Goal: Task Accomplishment & Management: Manage account settings

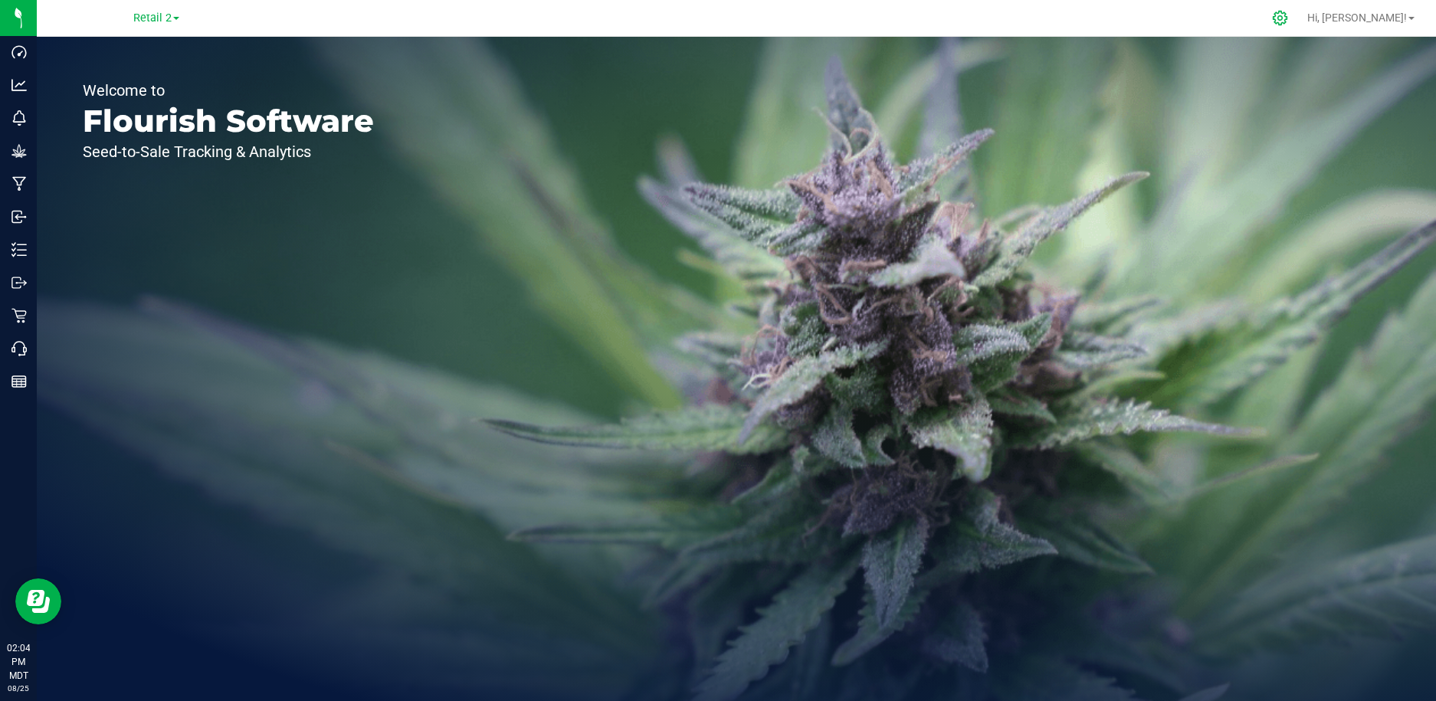
click at [1288, 21] on icon at bounding box center [1280, 18] width 16 height 16
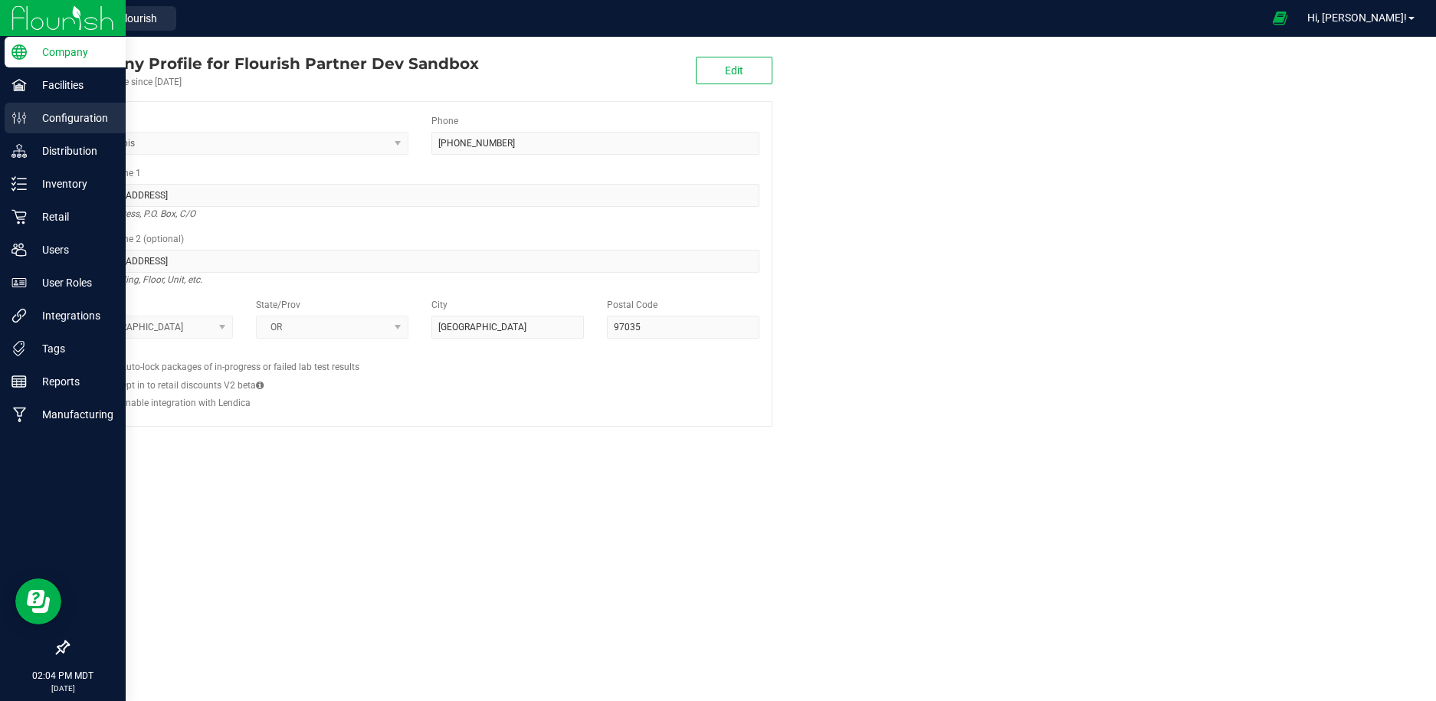
click at [45, 120] on p "Configuration" at bounding box center [73, 118] width 92 height 18
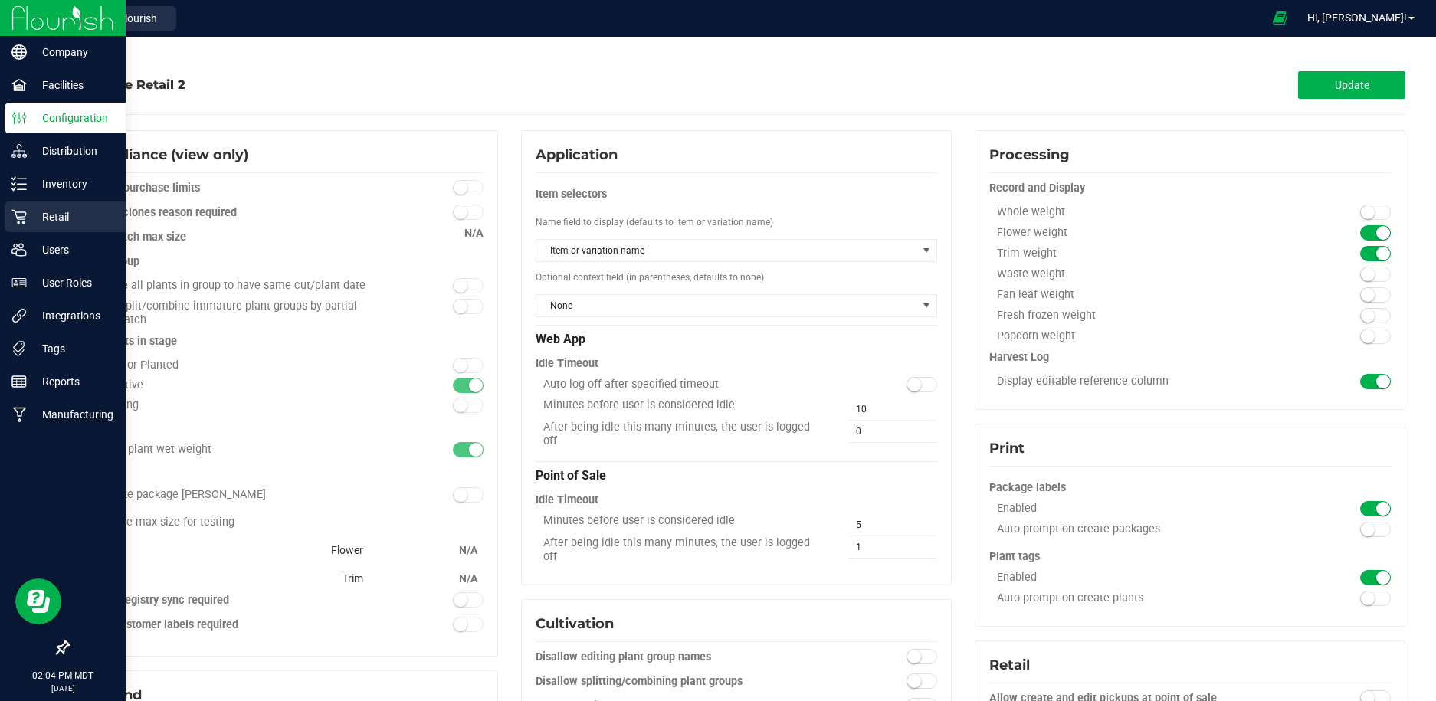
click at [61, 212] on p "Retail" at bounding box center [73, 217] width 92 height 18
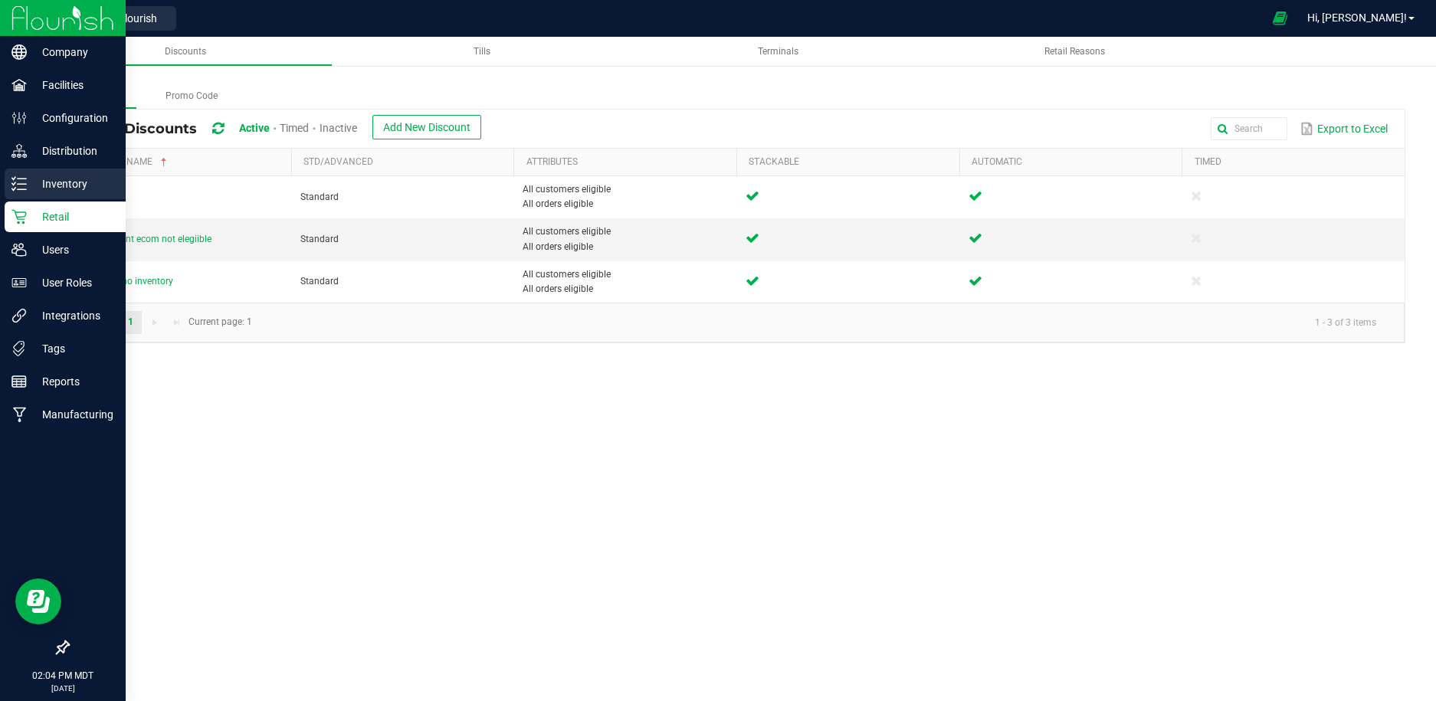
click at [75, 186] on p "Inventory" at bounding box center [73, 184] width 92 height 18
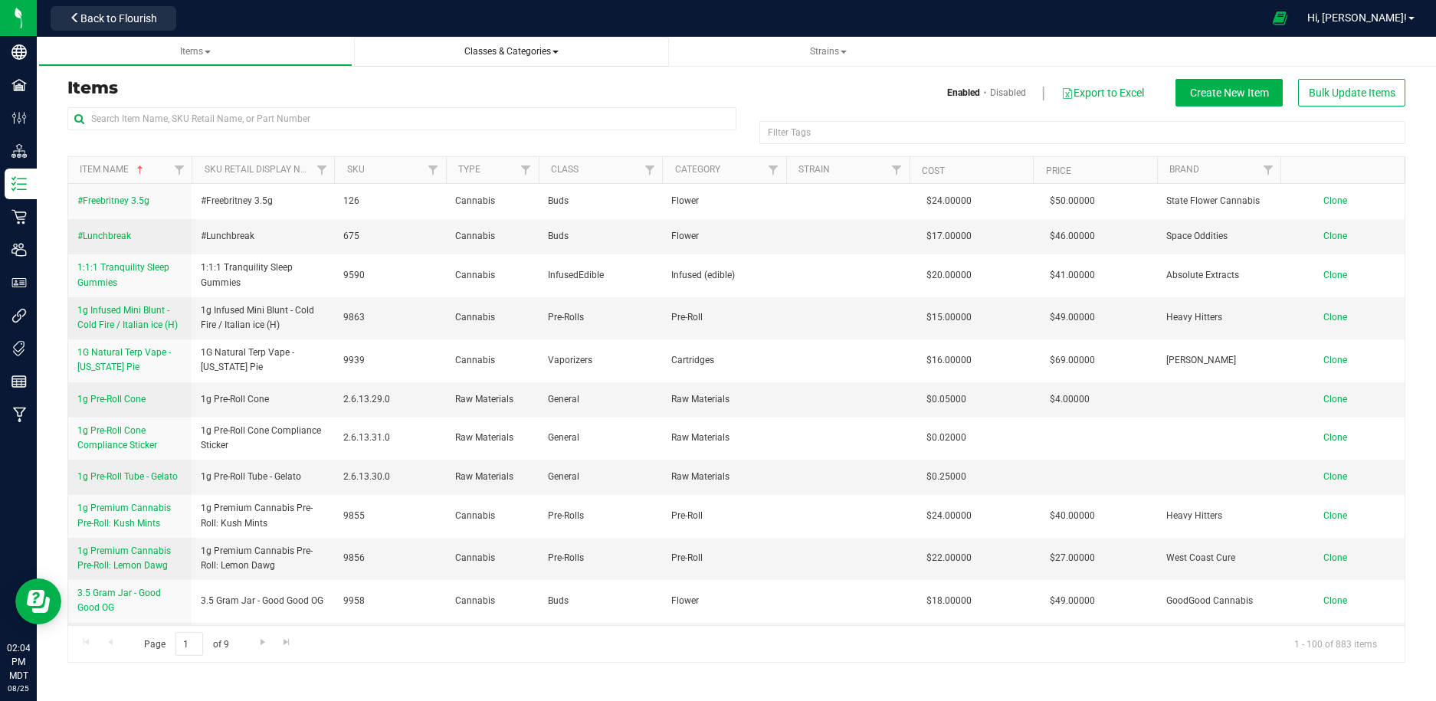
click at [527, 53] on span "Classes & Categories" at bounding box center [511, 51] width 94 height 11
drag, startPoint x: 438, startPoint y: 91, endPoint x: 444, endPoint y: 115, distance: 24.4
click at [444, 115] on ul "All classes All categories" at bounding box center [511, 104] width 290 height 72
click at [444, 115] on input "text" at bounding box center [401, 118] width 669 height 23
click at [497, 53] on span "Classes & Categories" at bounding box center [511, 51] width 94 height 11
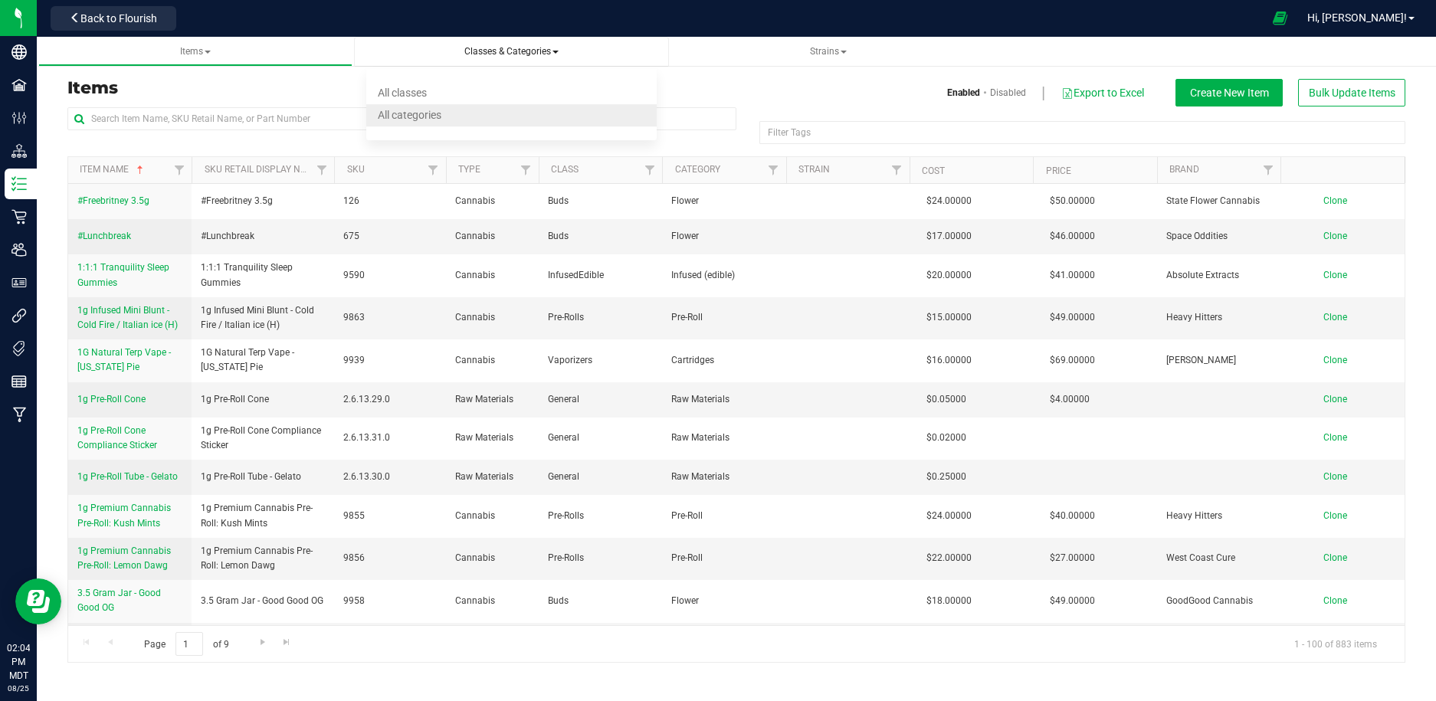
click at [486, 110] on li "All categories" at bounding box center [511, 115] width 290 height 22
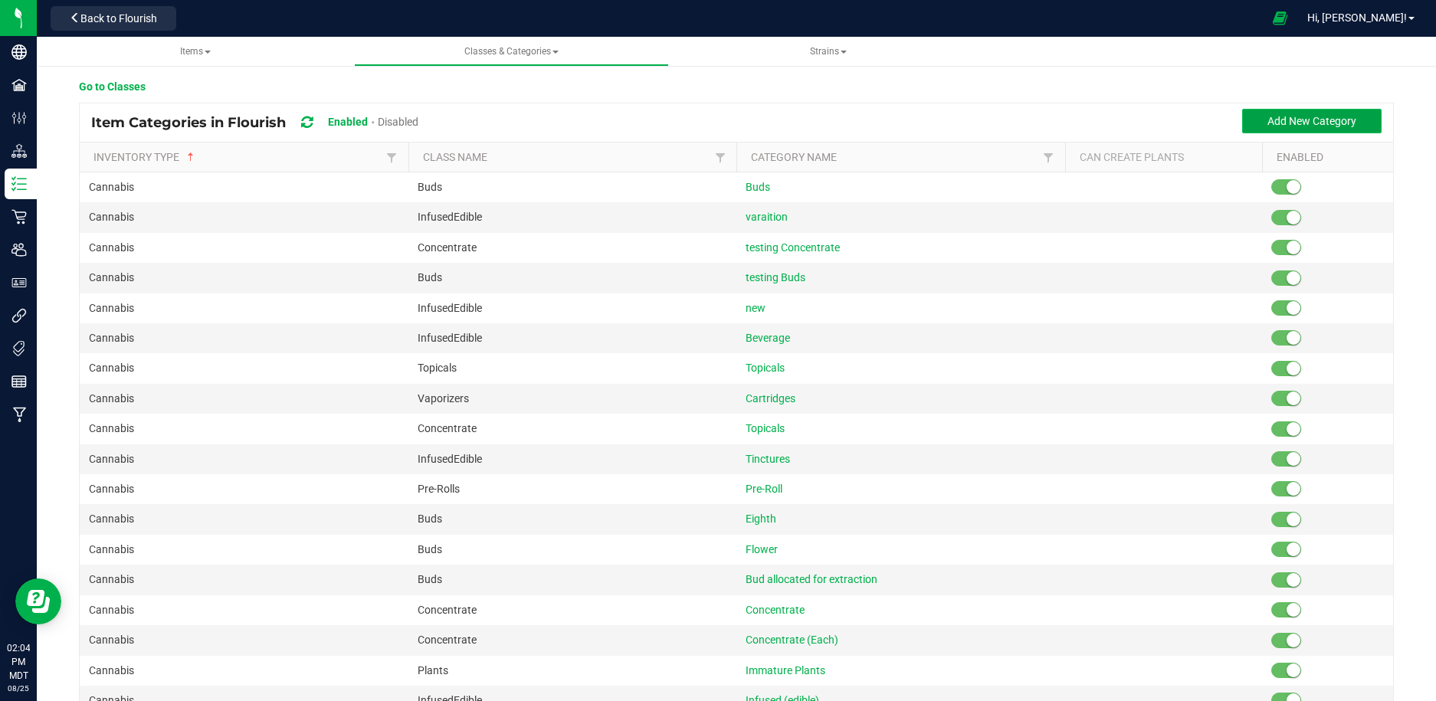
click at [1280, 118] on span "Add New Category" at bounding box center [1312, 121] width 89 height 12
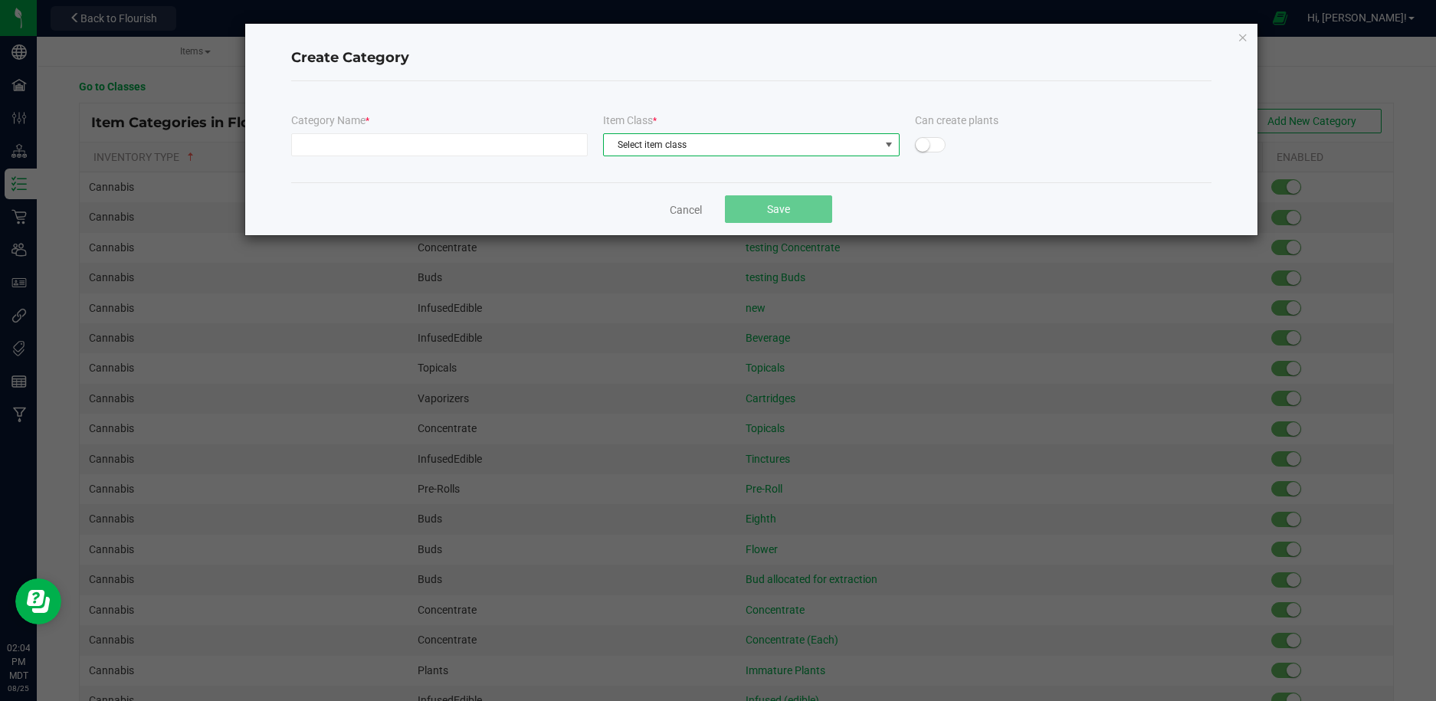
click at [722, 151] on span "Select item class" at bounding box center [742, 144] width 276 height 21
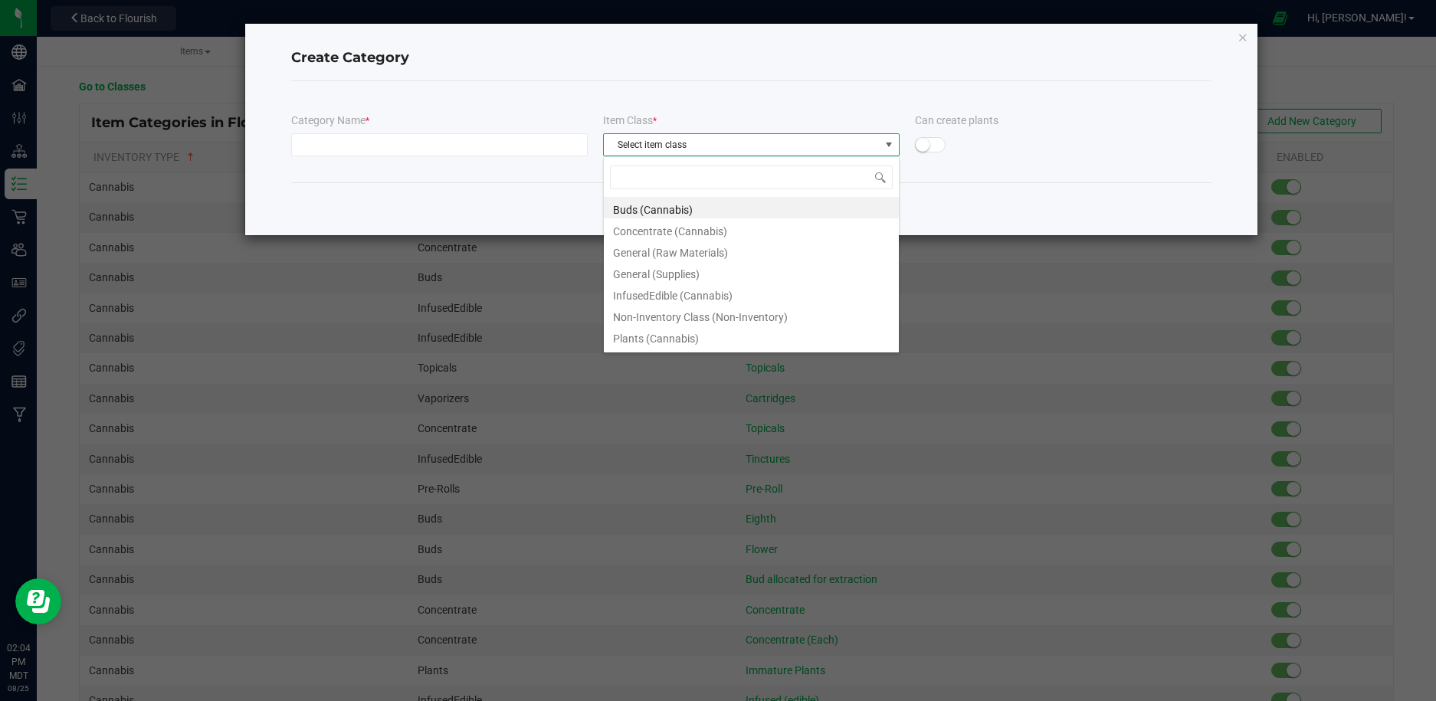
scroll to position [23, 296]
click at [748, 241] on li "General (Raw Materials)" at bounding box center [751, 250] width 295 height 21
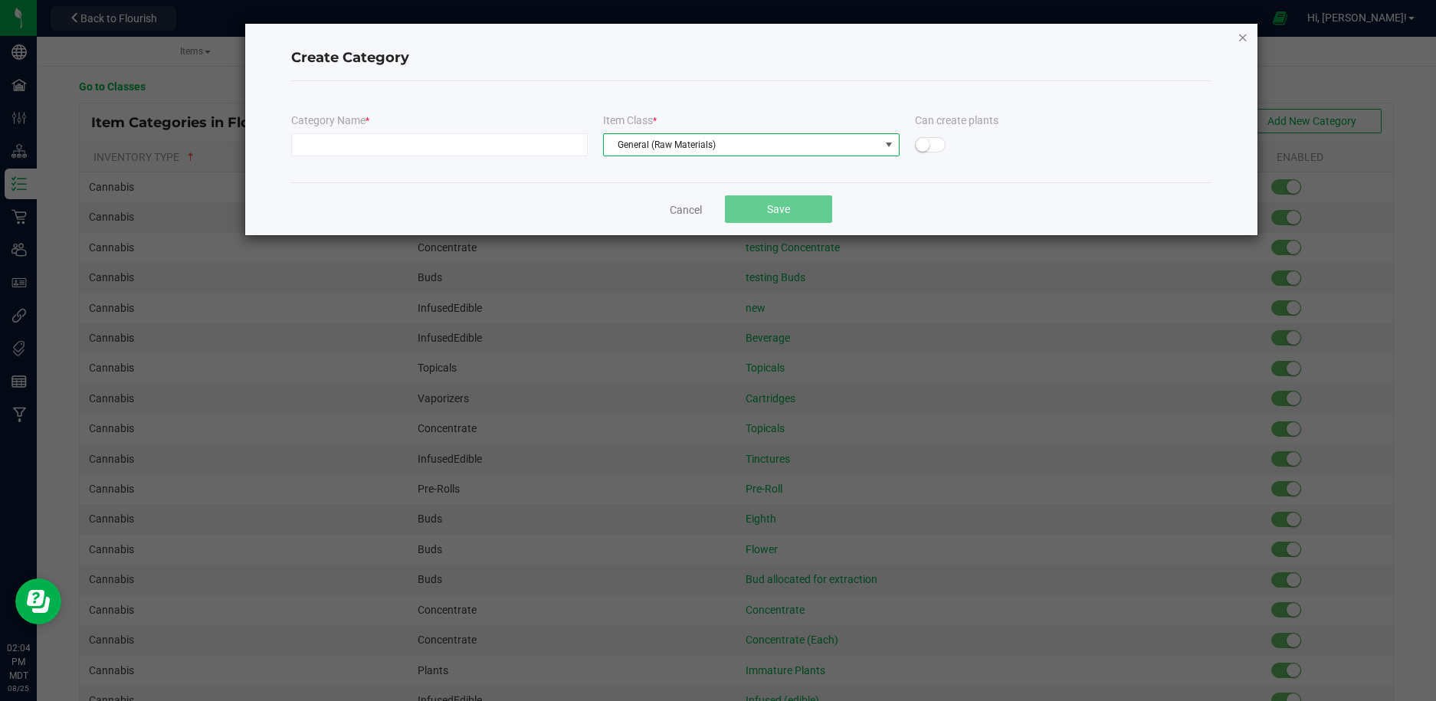
click at [1241, 36] on icon "button" at bounding box center [1243, 37] width 11 height 18
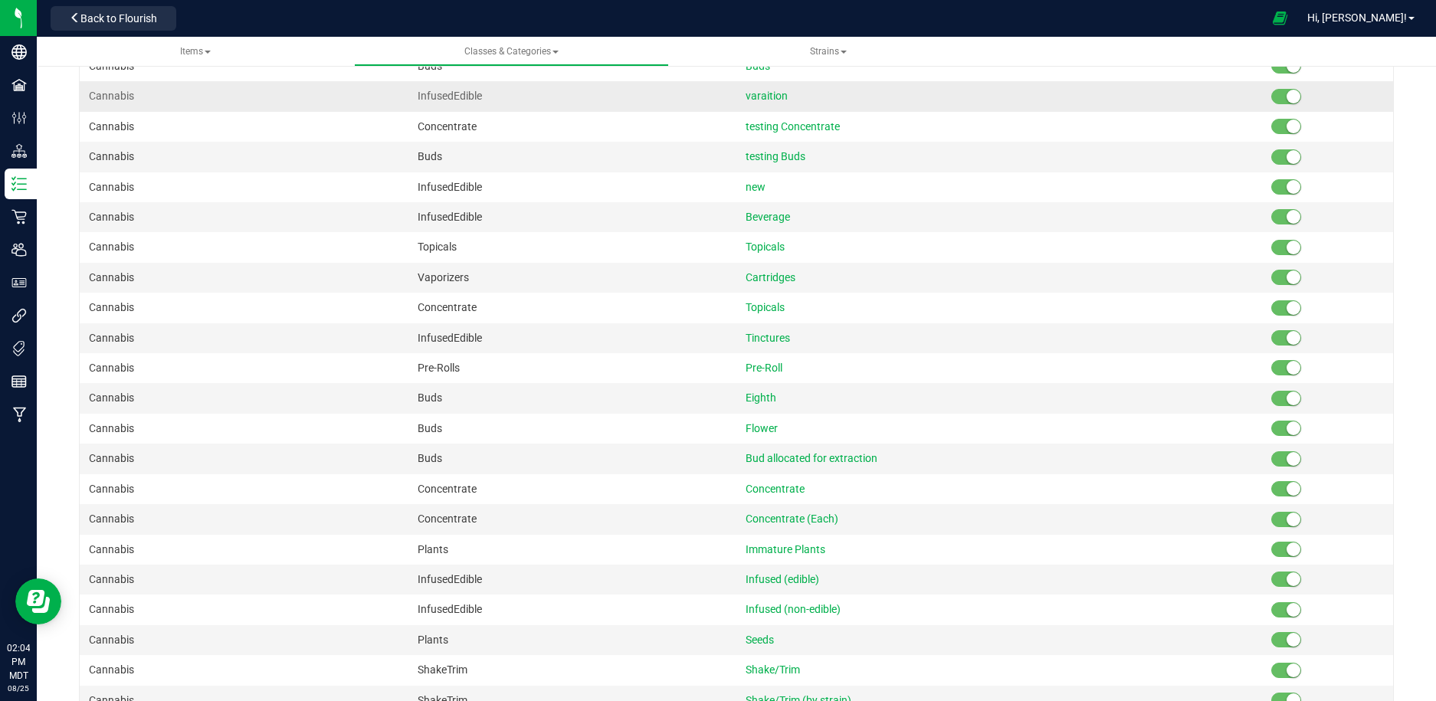
scroll to position [0, 0]
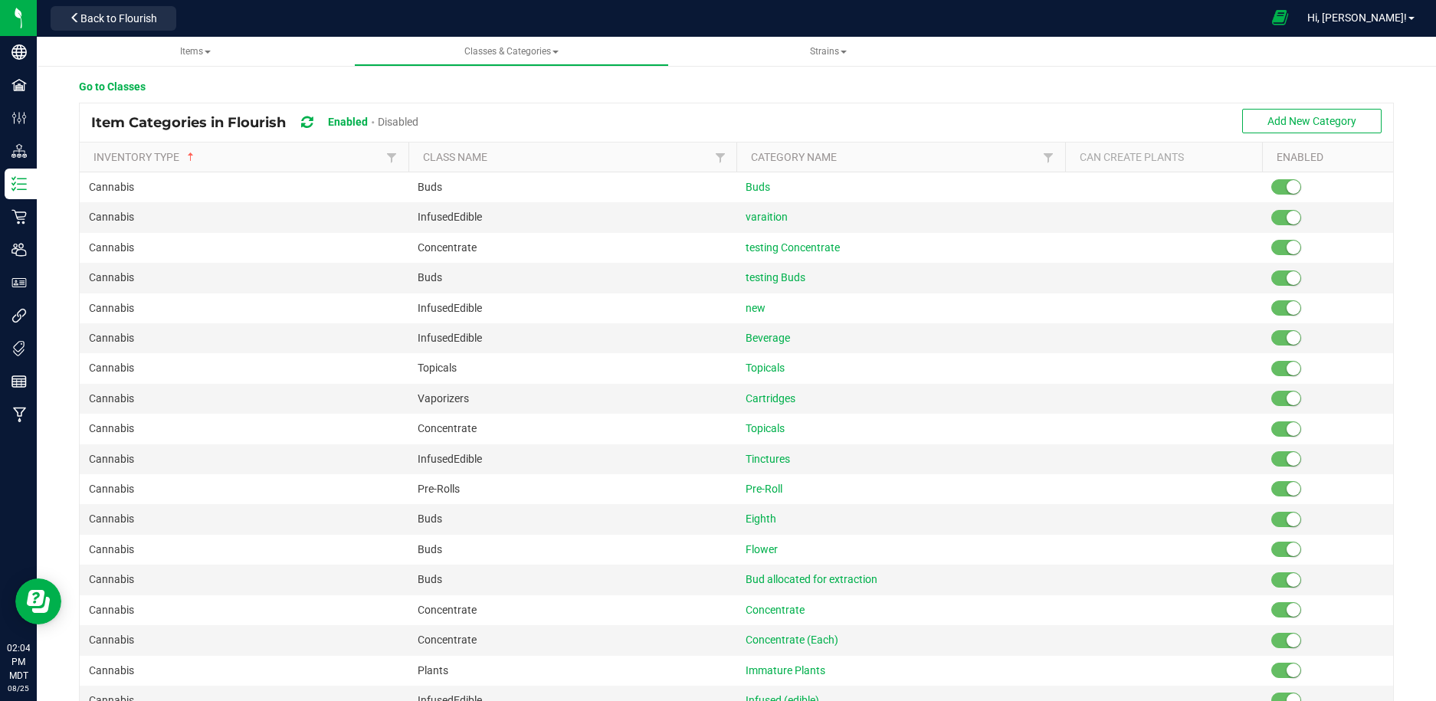
click at [1288, 17] on icon at bounding box center [1280, 18] width 16 height 18
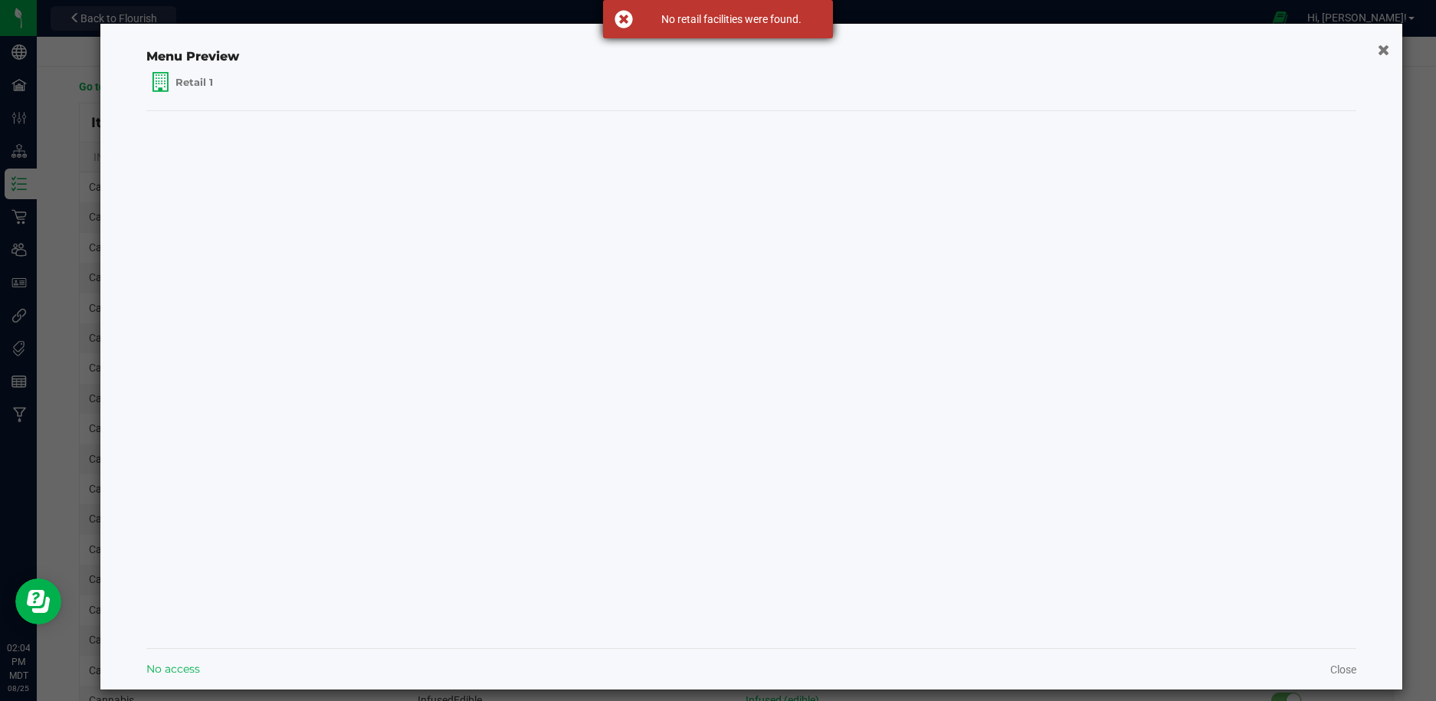
click at [674, 20] on div "No retail facilities were found." at bounding box center [732, 18] width 180 height 15
click at [1384, 54] on icon "button" at bounding box center [1383, 49] width 13 height 16
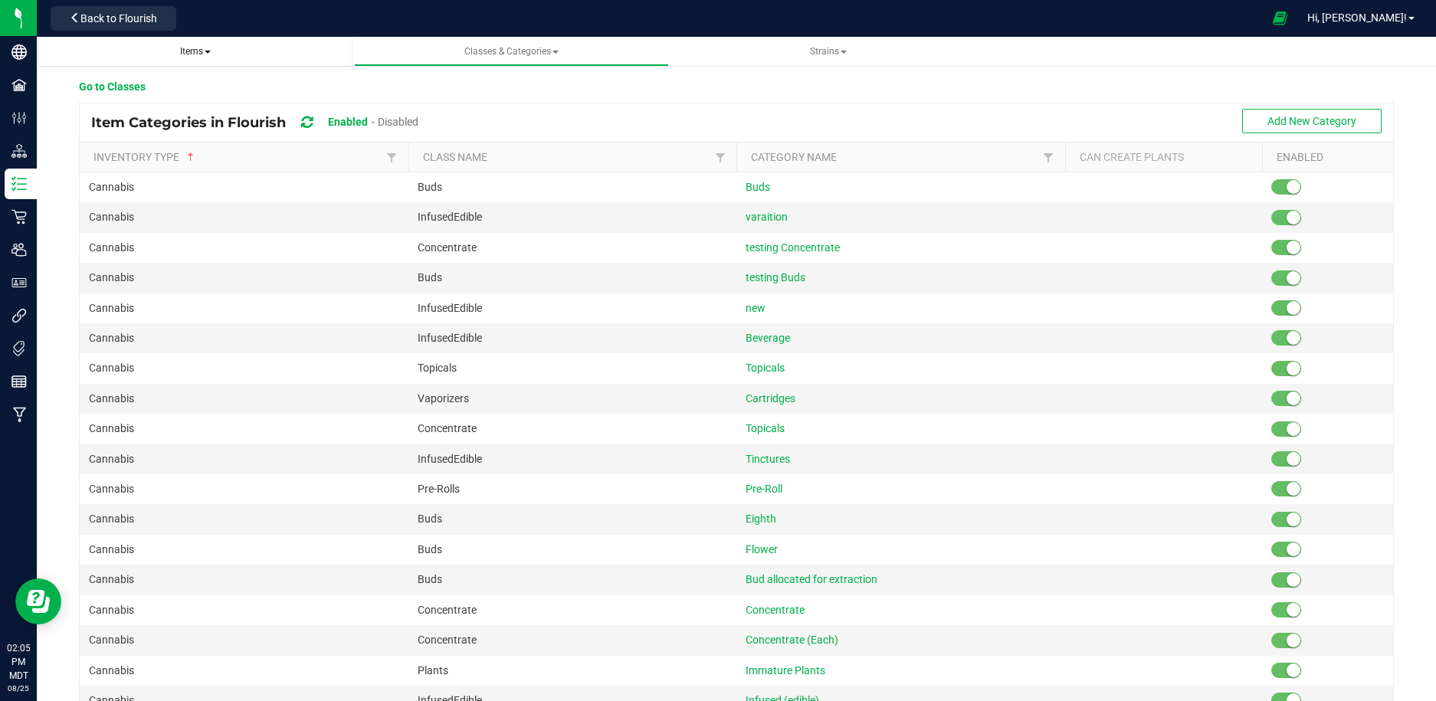
click at [203, 53] on span "Items" at bounding box center [195, 51] width 31 height 11
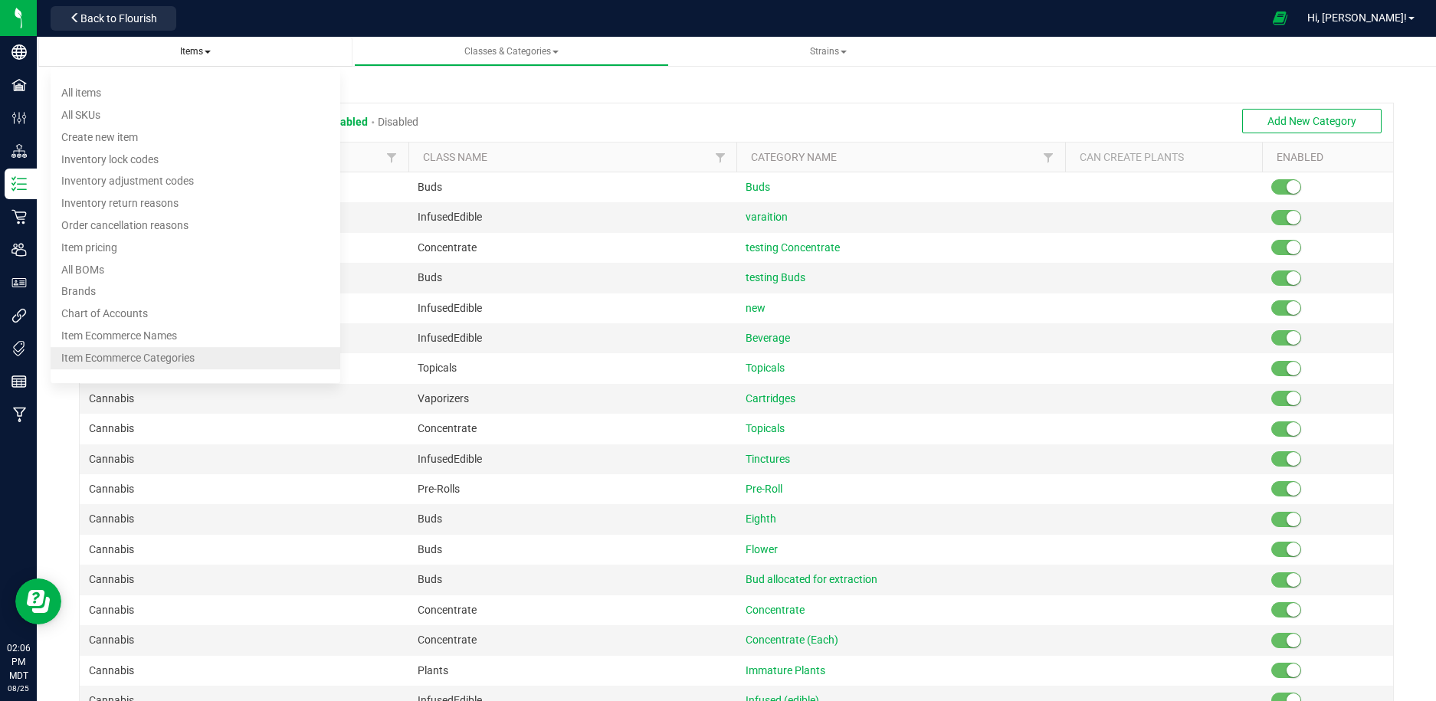
click at [159, 354] on span "Item Ecommerce Categories" at bounding box center [127, 358] width 133 height 12
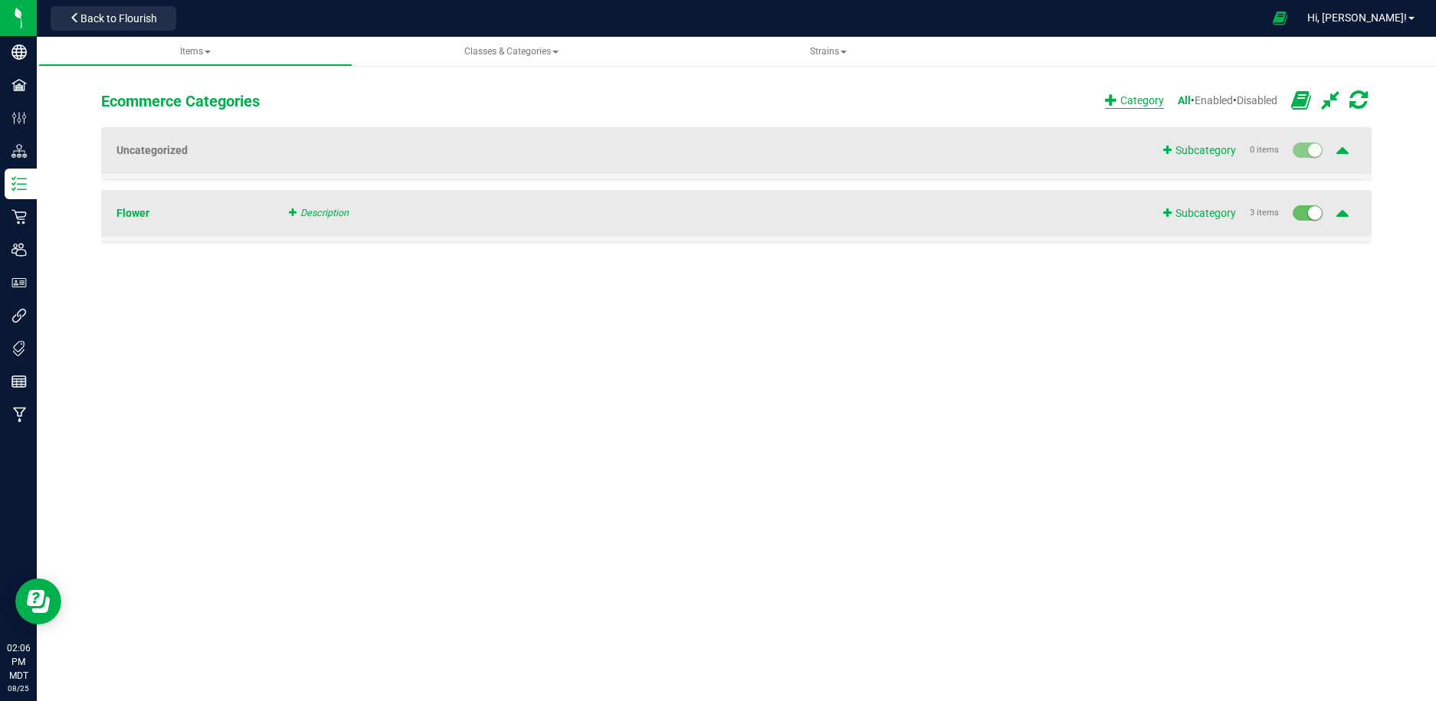
click at [1106, 99] on span "Category" at bounding box center [1134, 101] width 59 height 16
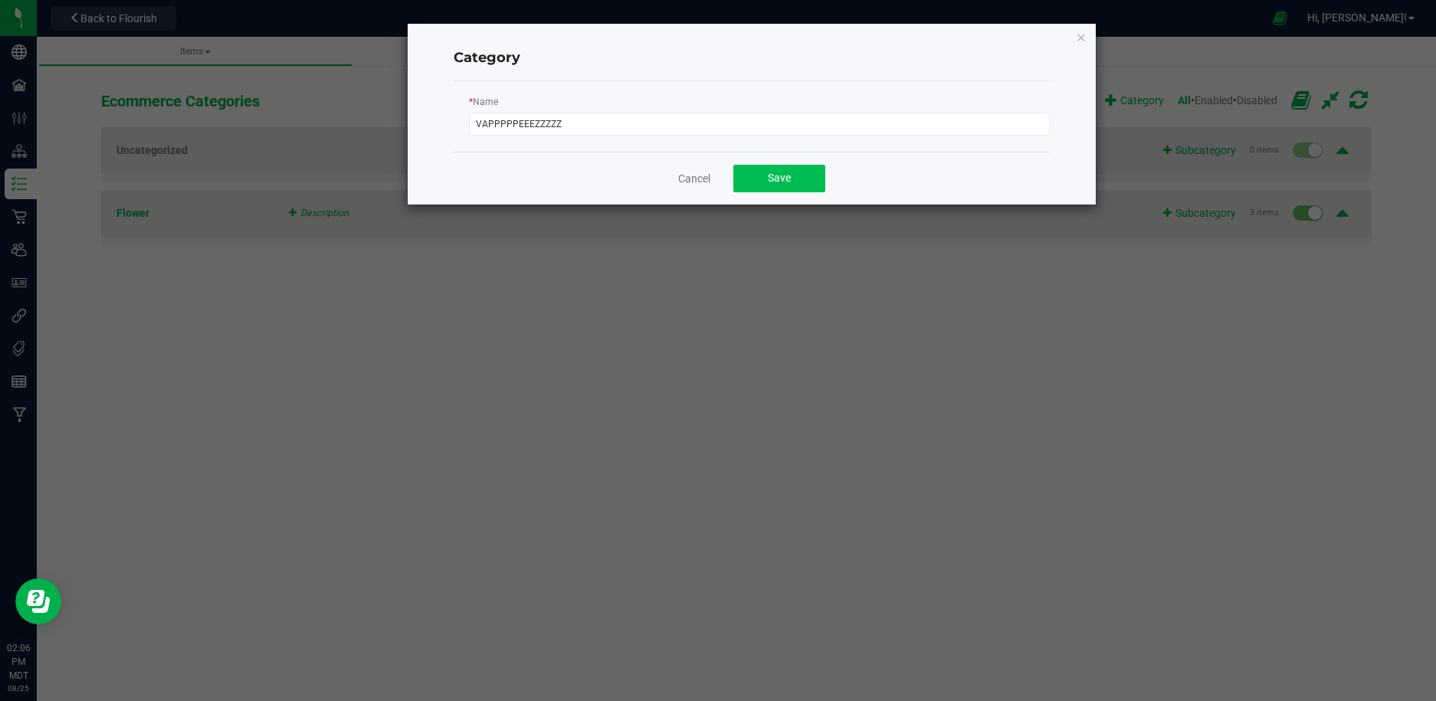
type input "VAPPPPPEEEZZZZZ"
click at [786, 172] on span "Save" at bounding box center [779, 178] width 23 height 12
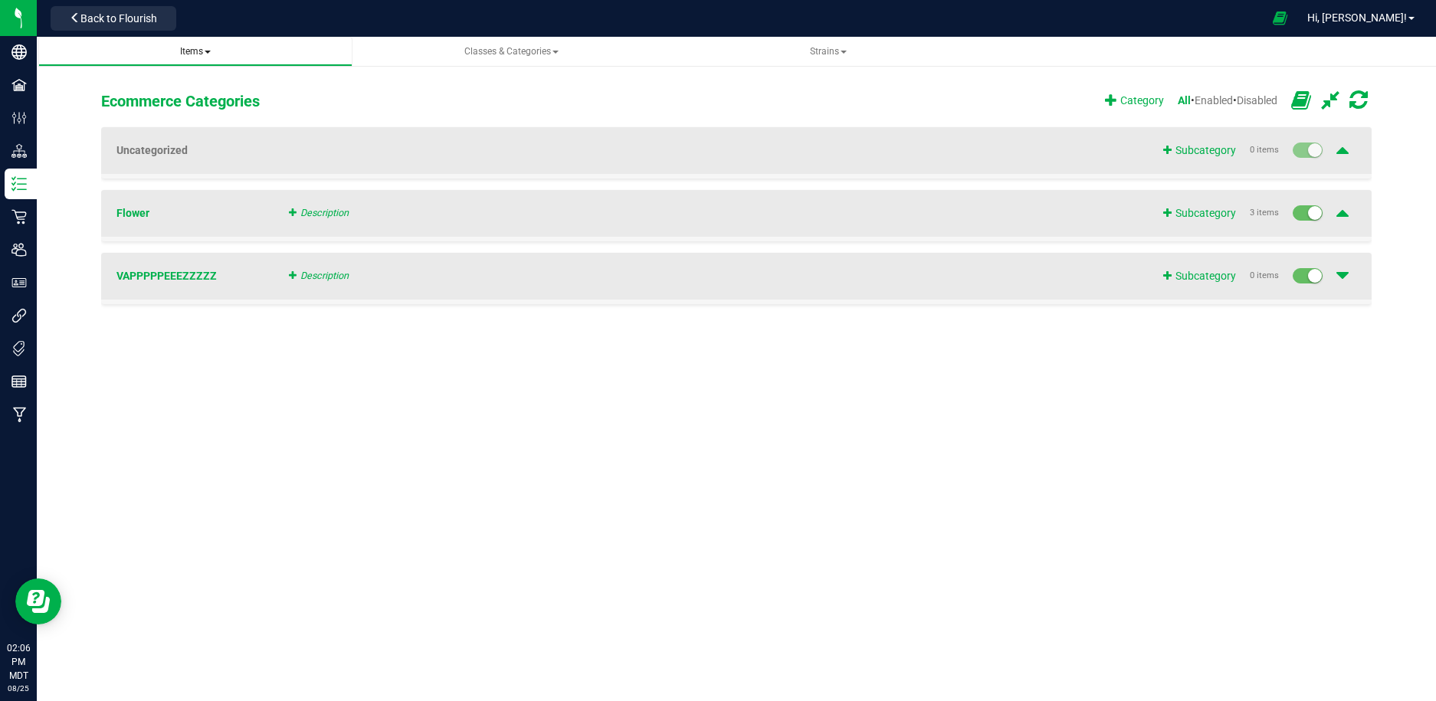
click at [207, 46] on span "Items" at bounding box center [195, 51] width 31 height 11
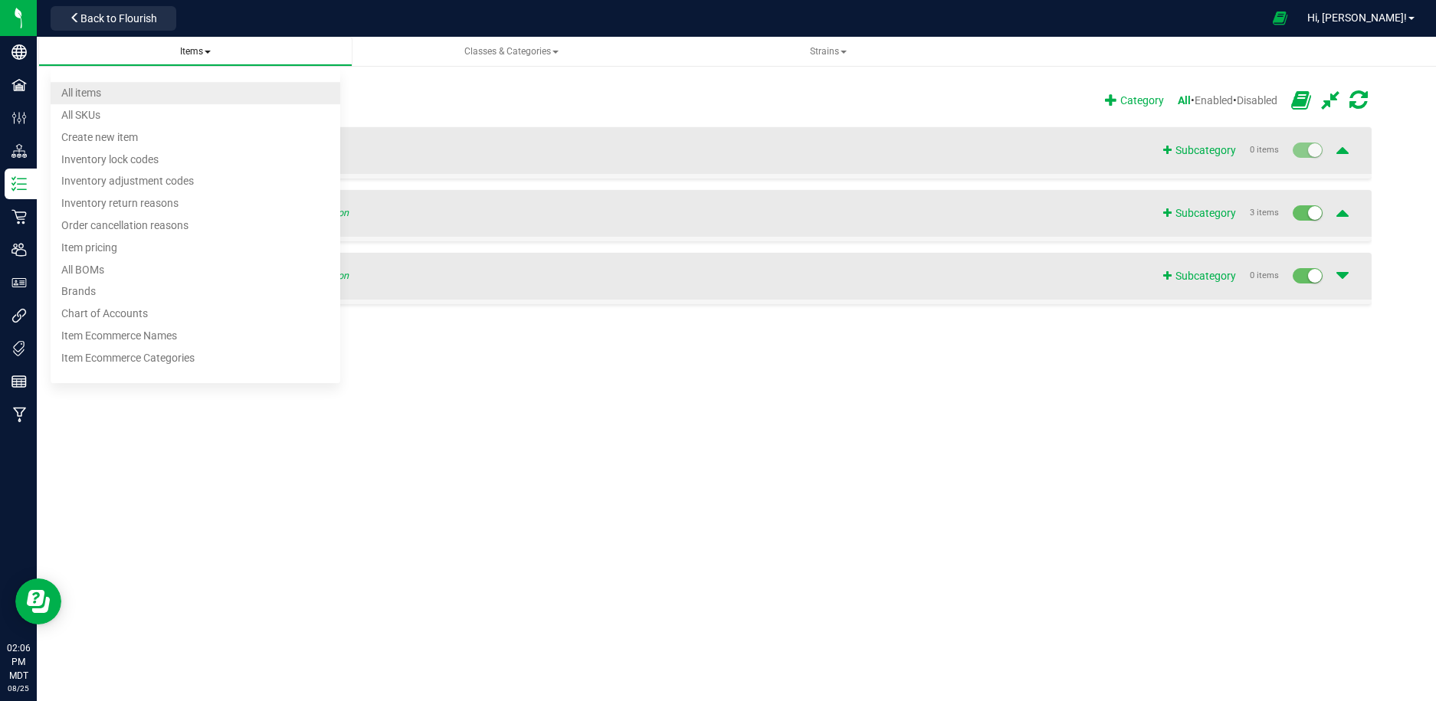
click at [96, 89] on span "All items" at bounding box center [81, 93] width 40 height 12
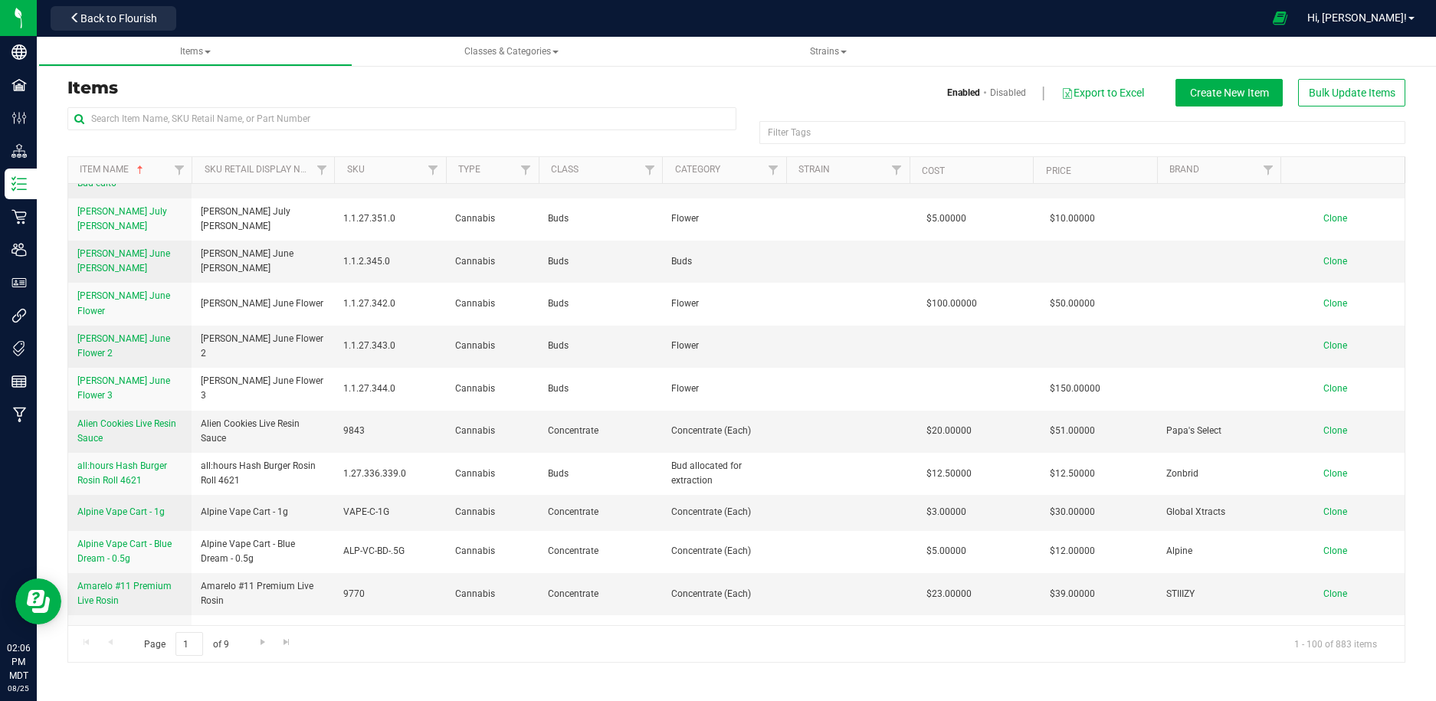
scroll to position [927, 0]
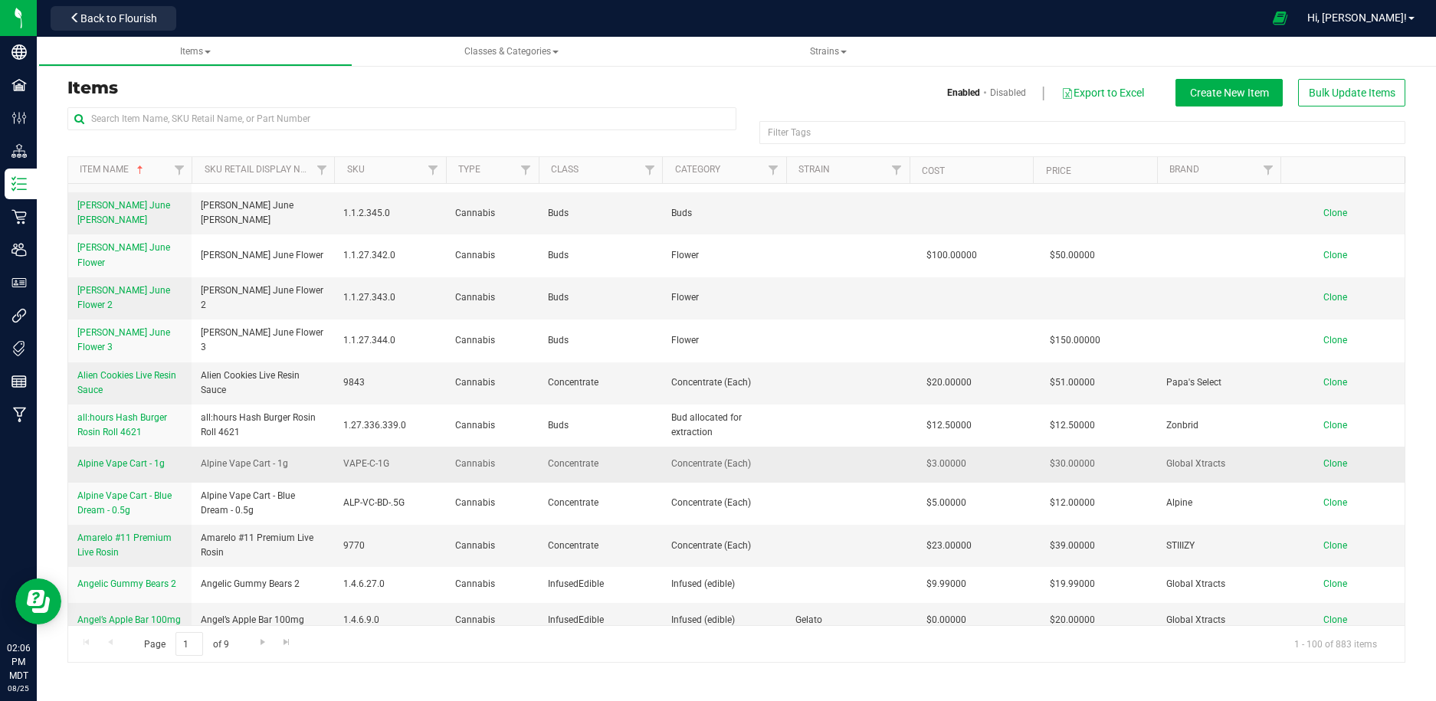
click at [136, 458] on span "Alpine Vape Cart - 1g" at bounding box center [120, 463] width 87 height 11
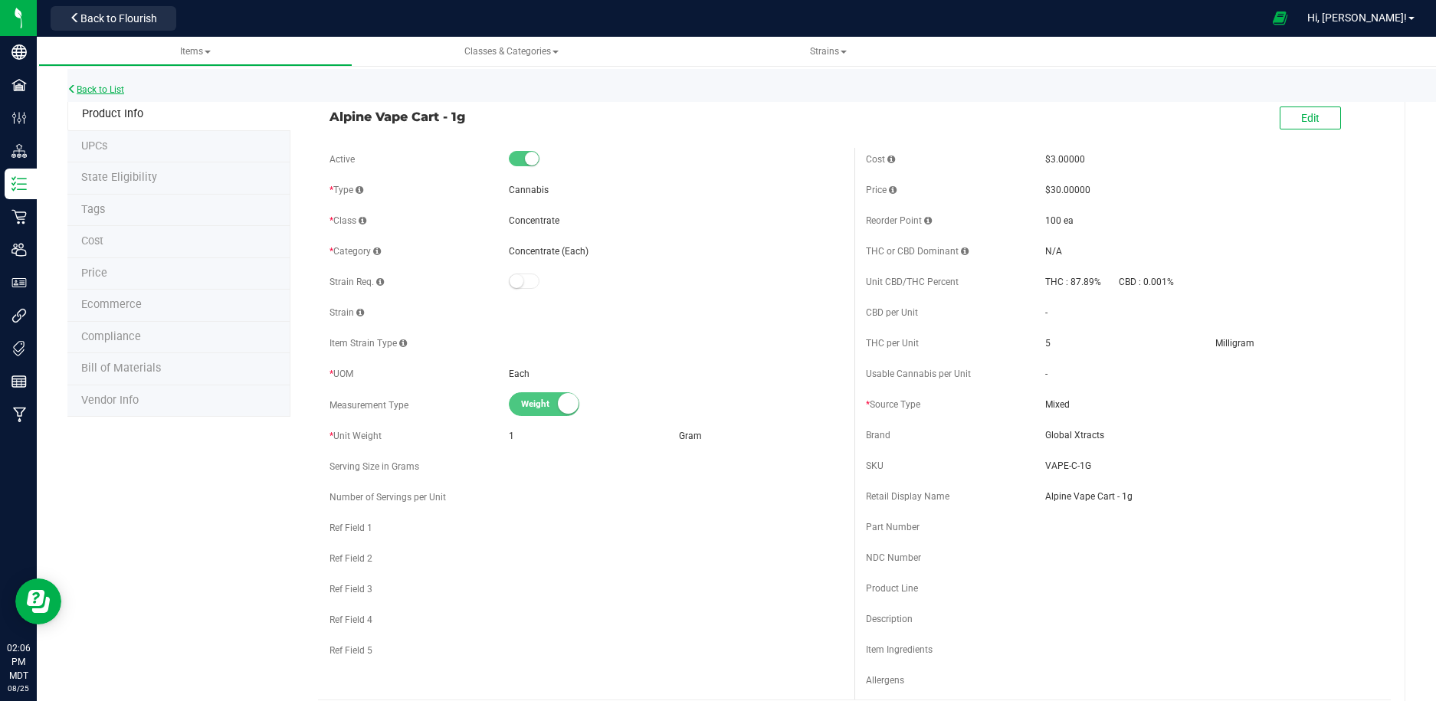
click at [95, 87] on link "Back to List" at bounding box center [95, 89] width 57 height 11
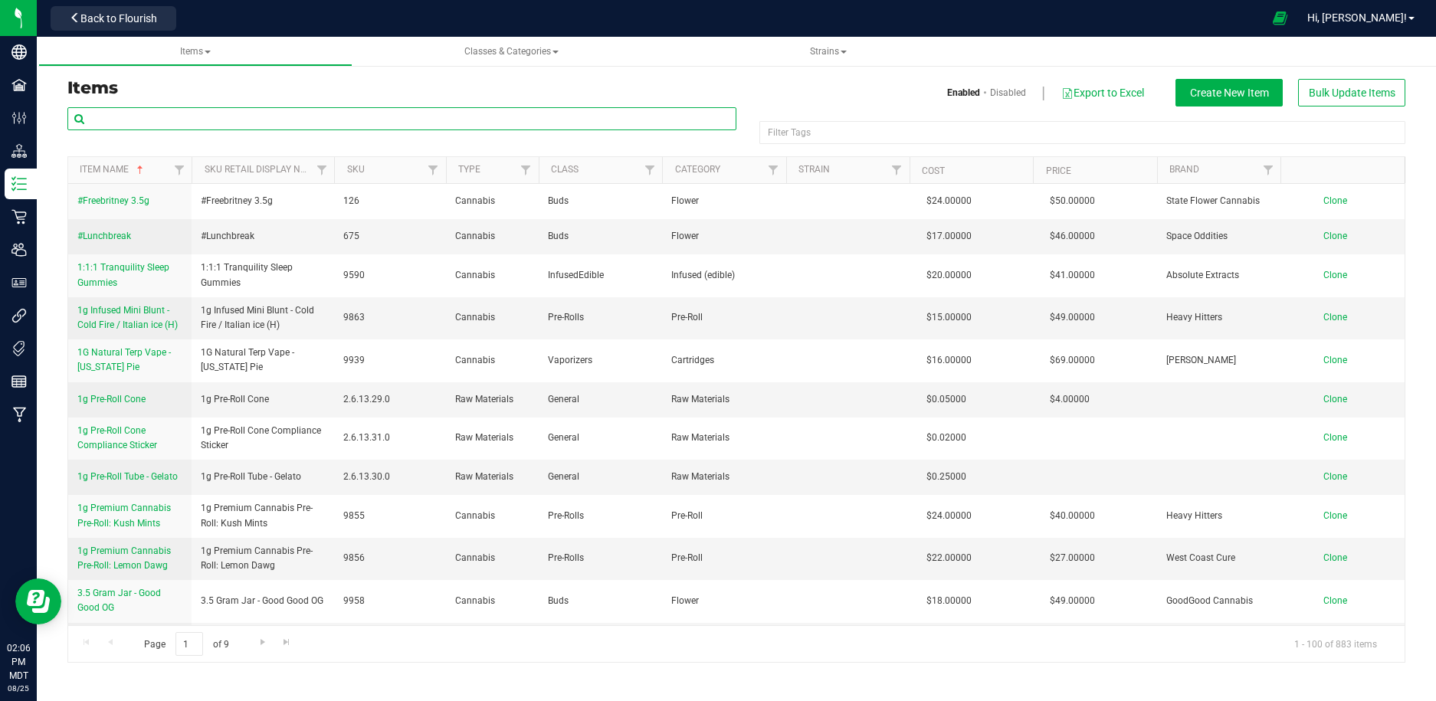
click at [398, 110] on input "text" at bounding box center [401, 118] width 669 height 23
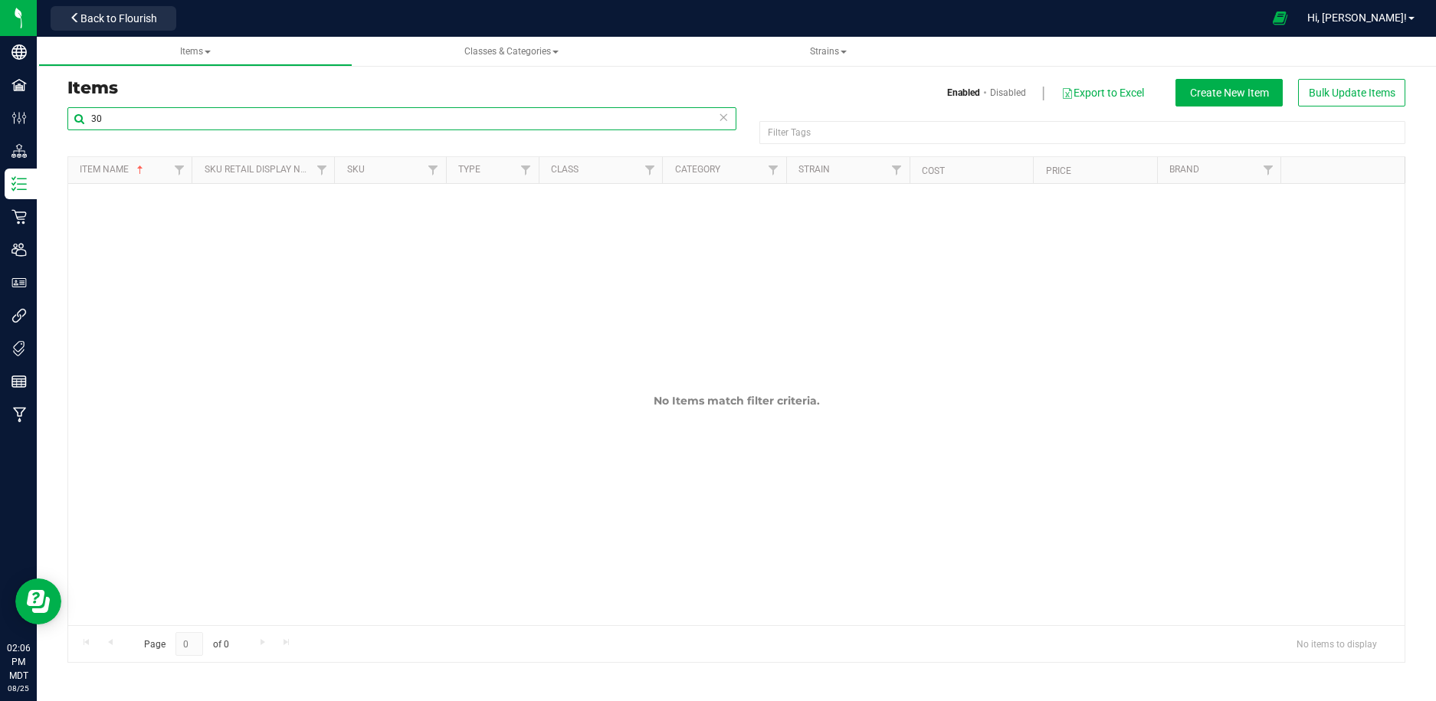
type input "3"
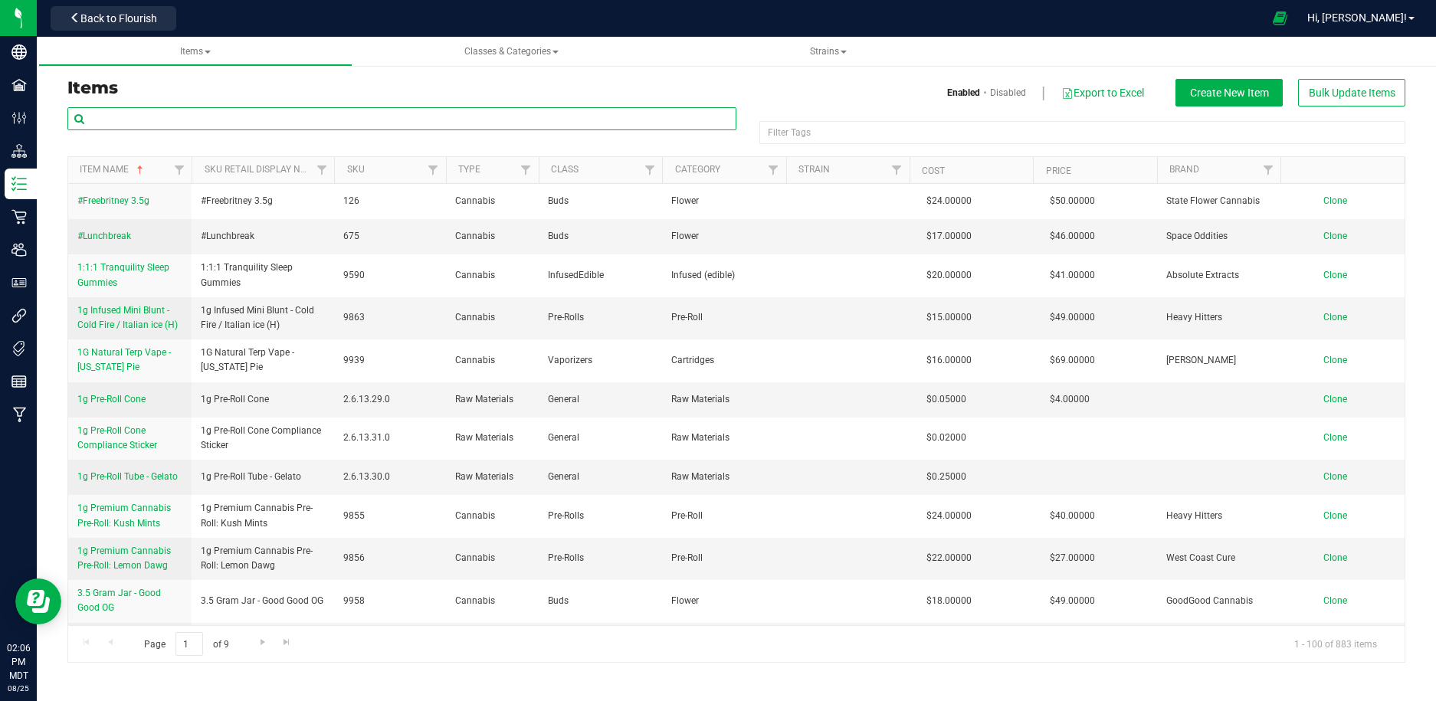
paste input "9939"
type input "9939"
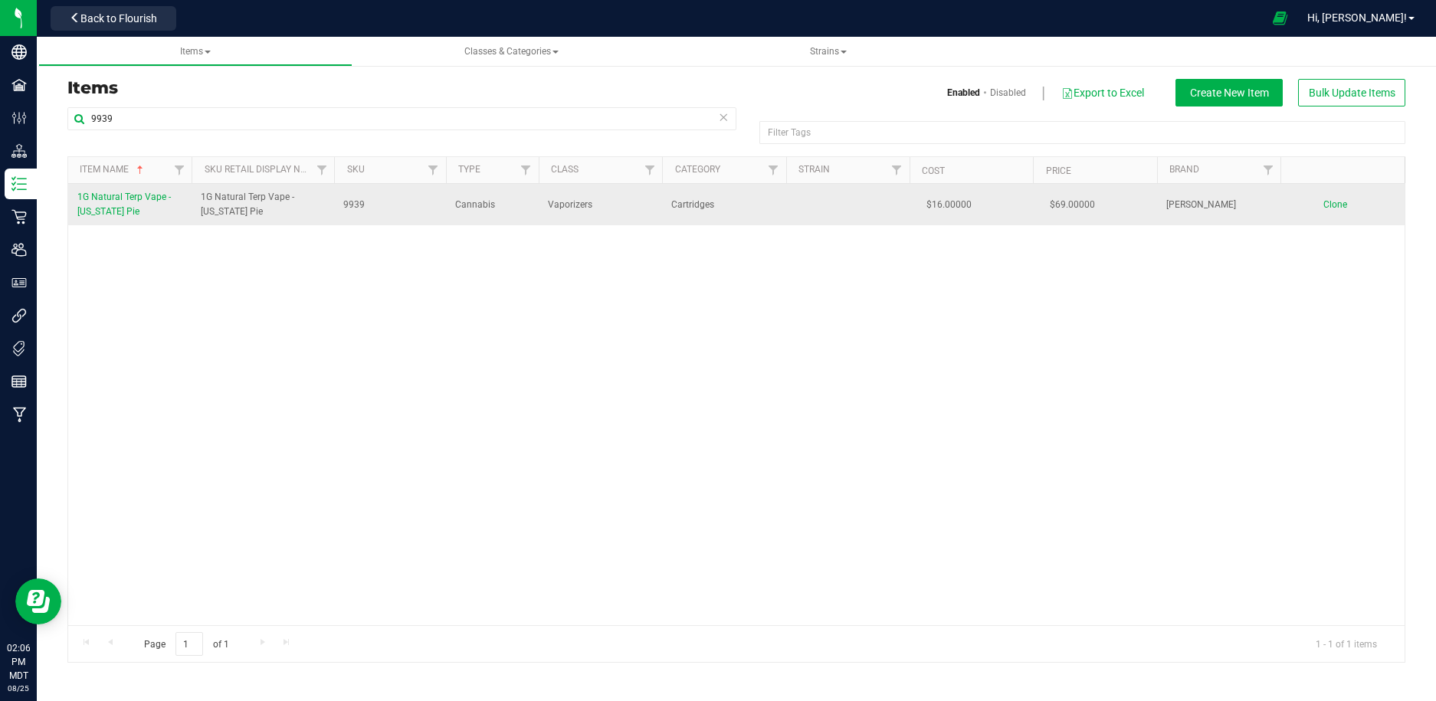
click at [129, 201] on span "1G Natural Terp Vape - [US_STATE] Pie" at bounding box center [124, 204] width 94 height 25
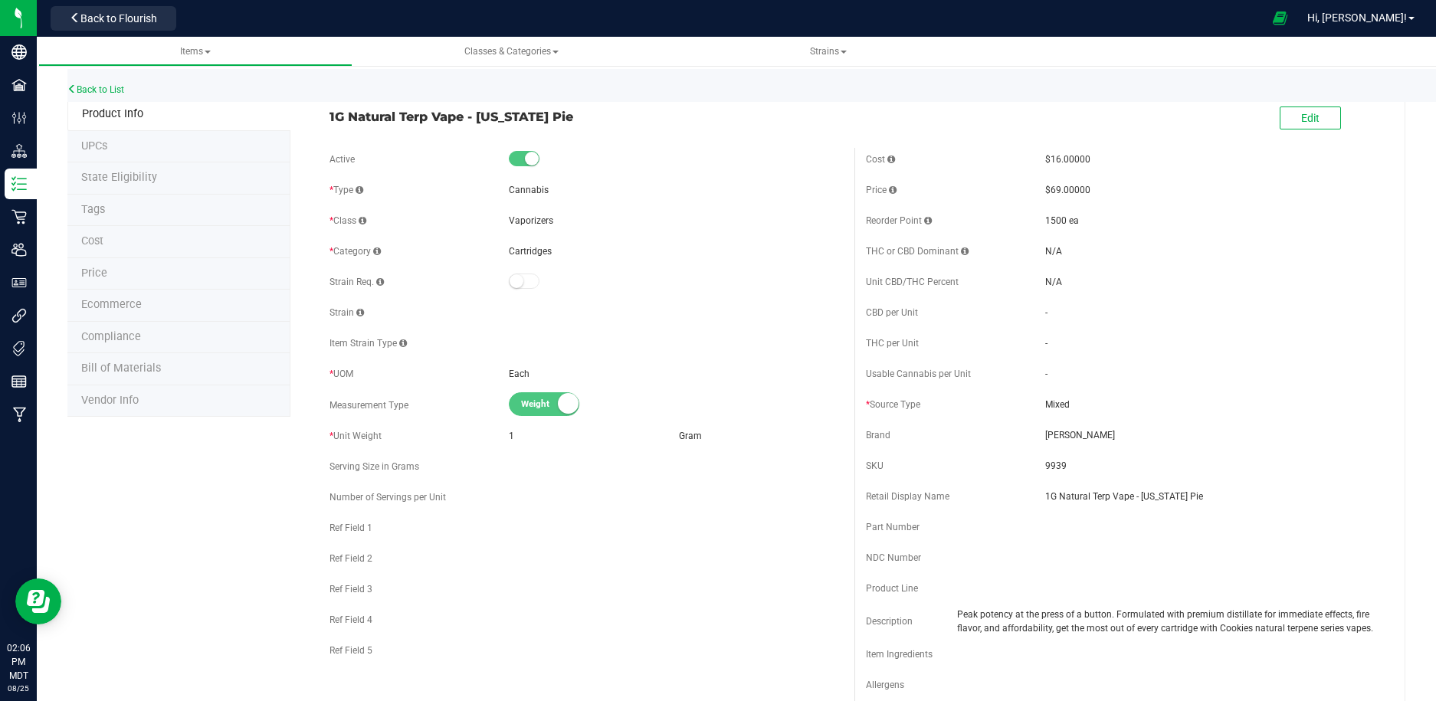
click at [188, 294] on li "Ecommerce" at bounding box center [178, 306] width 223 height 32
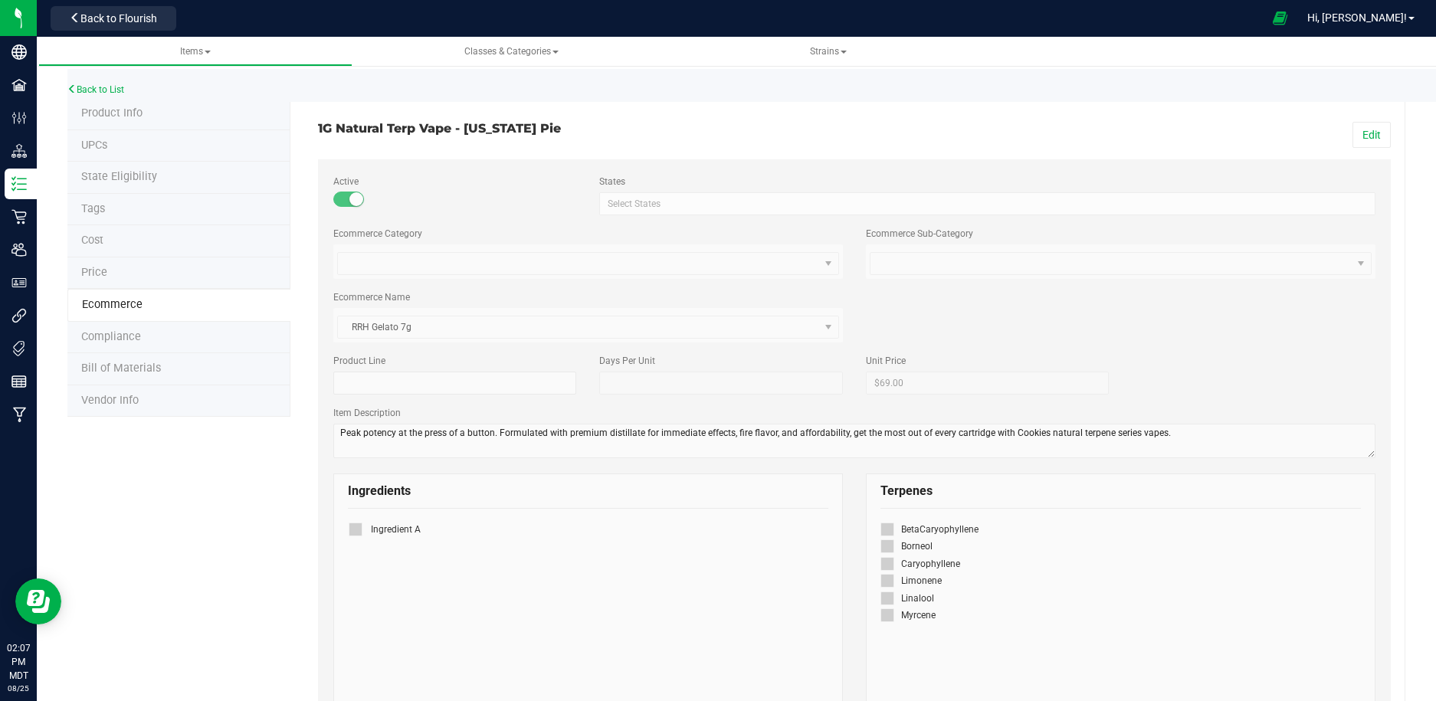
click at [770, 262] on span "Flower VAPPPPPEEEZZZZZ" at bounding box center [588, 261] width 510 height 34
click at [827, 263] on span "Flower VAPPPPPEEEZZZZZ" at bounding box center [588, 261] width 510 height 34
click at [1376, 132] on button "Edit" at bounding box center [1372, 135] width 38 height 26
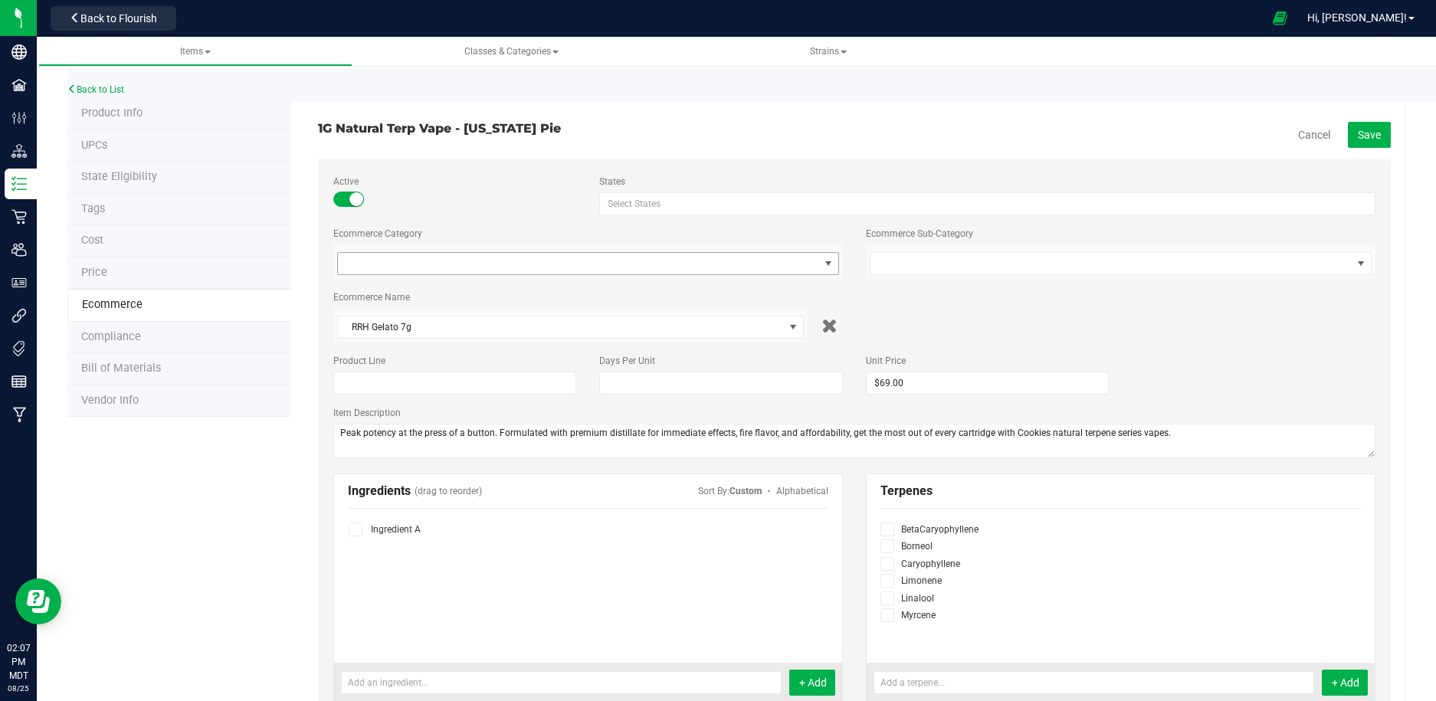
click at [827, 262] on span "select" at bounding box center [828, 264] width 12 height 12
click at [750, 313] on li "VAPPPPPEEEZZZZZ" at bounding box center [588, 316] width 508 height 23
click at [1105, 257] on span at bounding box center [1111, 263] width 481 height 21
click at [199, 57] on span "Items" at bounding box center [195, 51] width 31 height 11
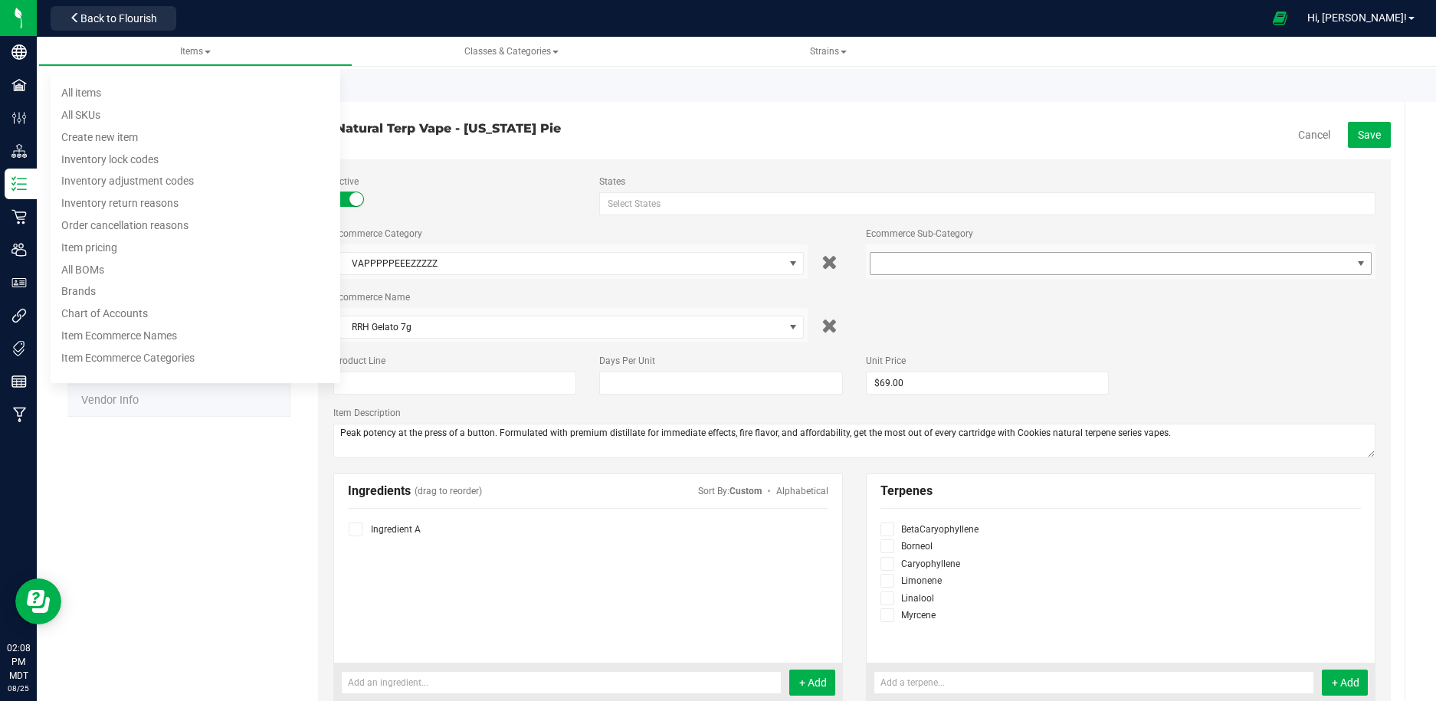
click at [987, 259] on span at bounding box center [1111, 263] width 481 height 21
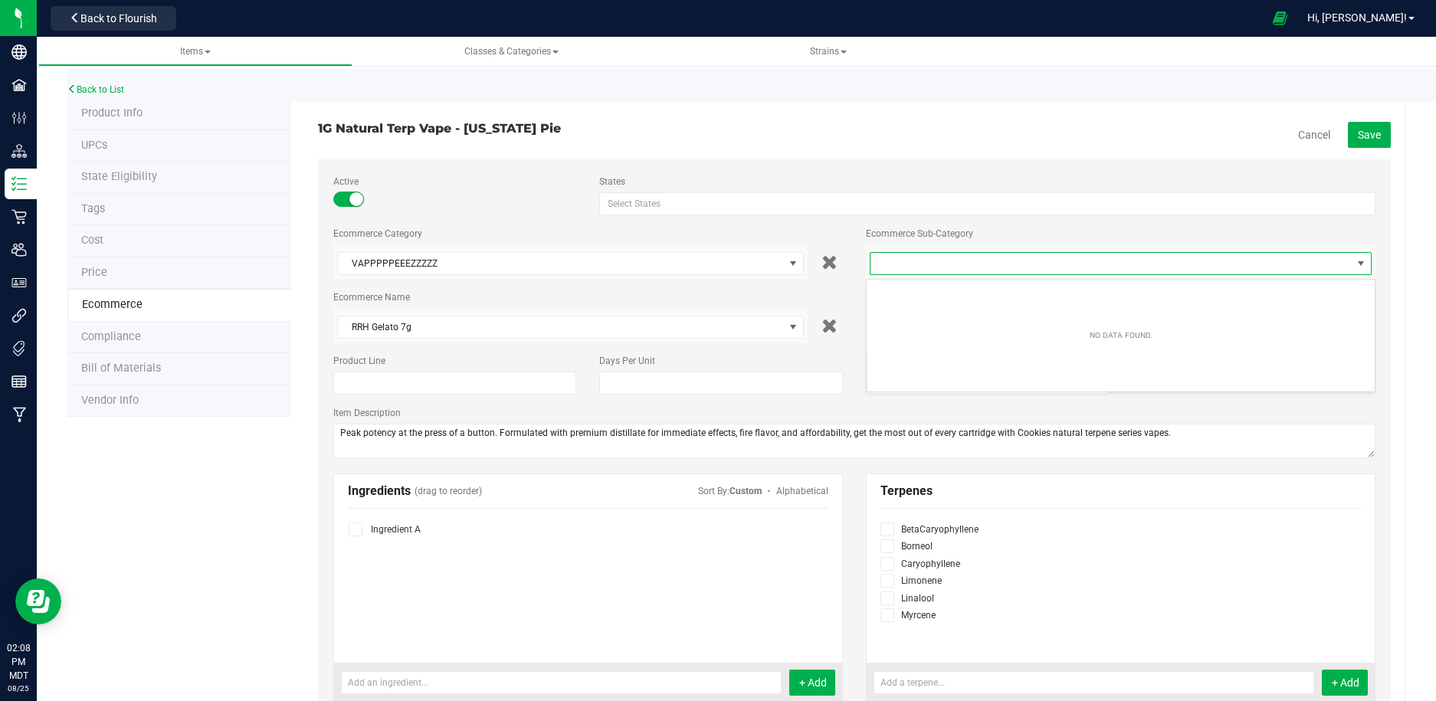
click at [984, 271] on span at bounding box center [1111, 263] width 481 height 21
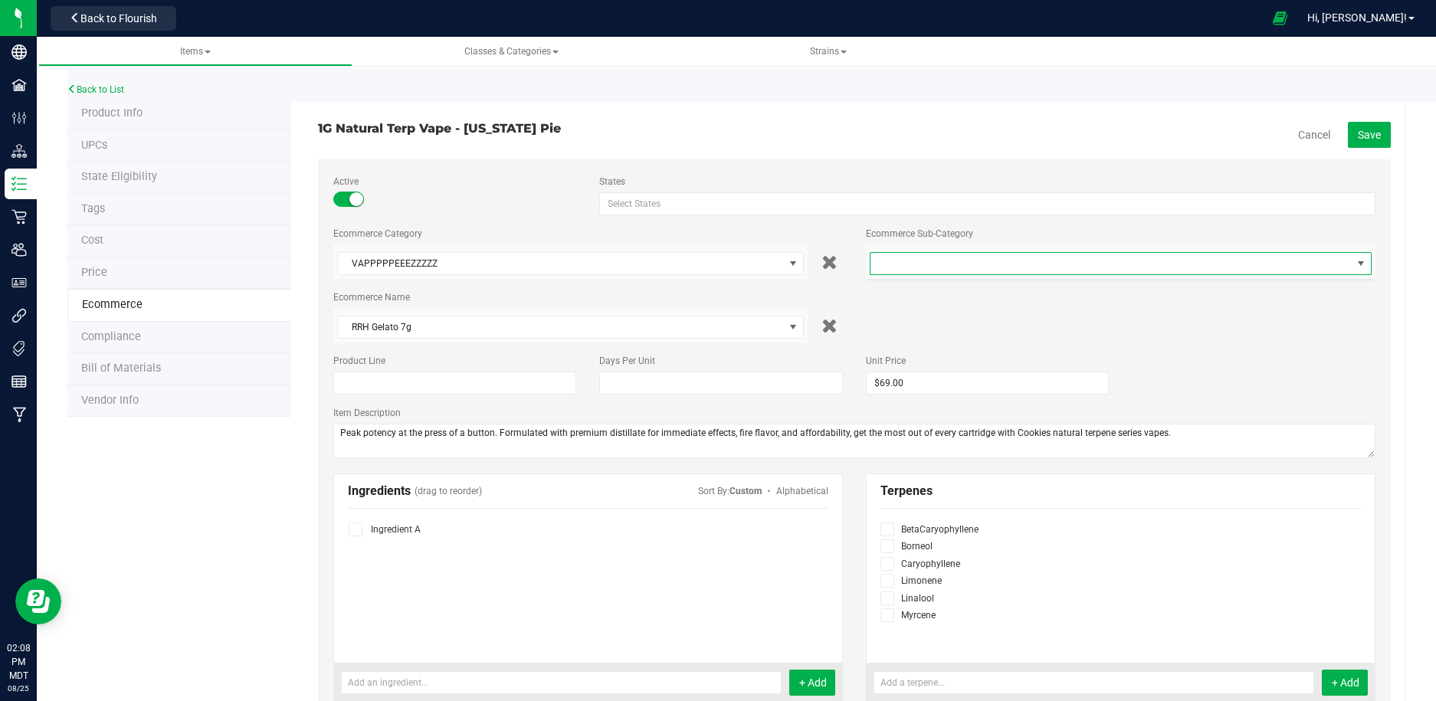
click at [984, 271] on span at bounding box center [1111, 263] width 481 height 21
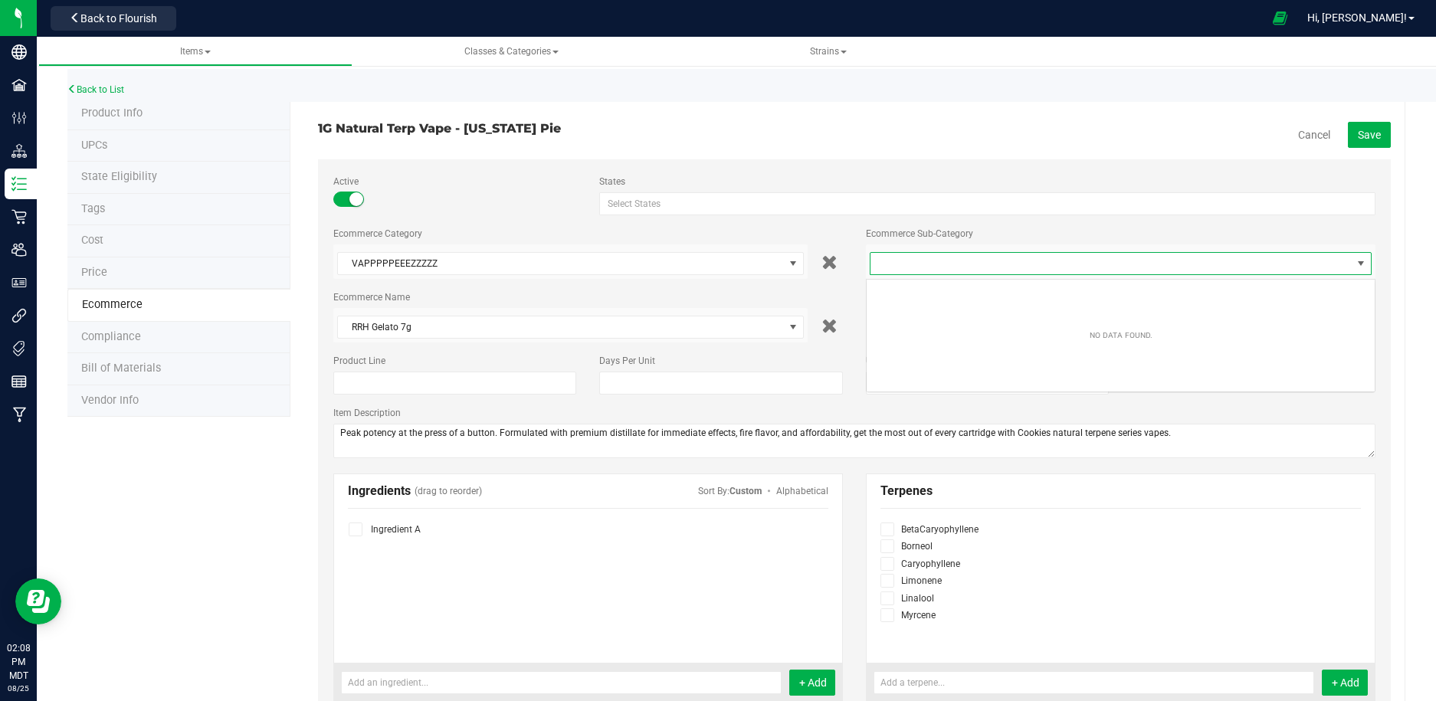
click at [983, 270] on span at bounding box center [1111, 263] width 481 height 21
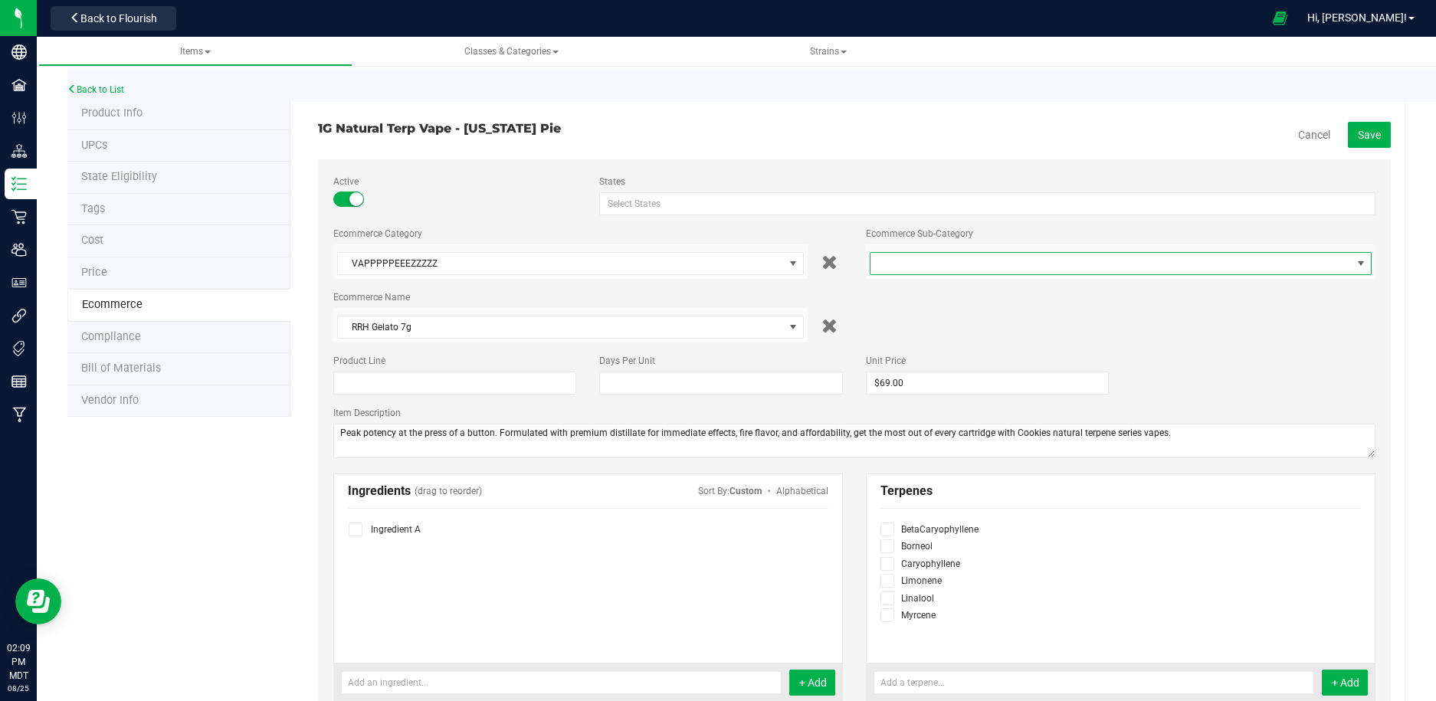
click at [983, 270] on span at bounding box center [1111, 263] width 481 height 21
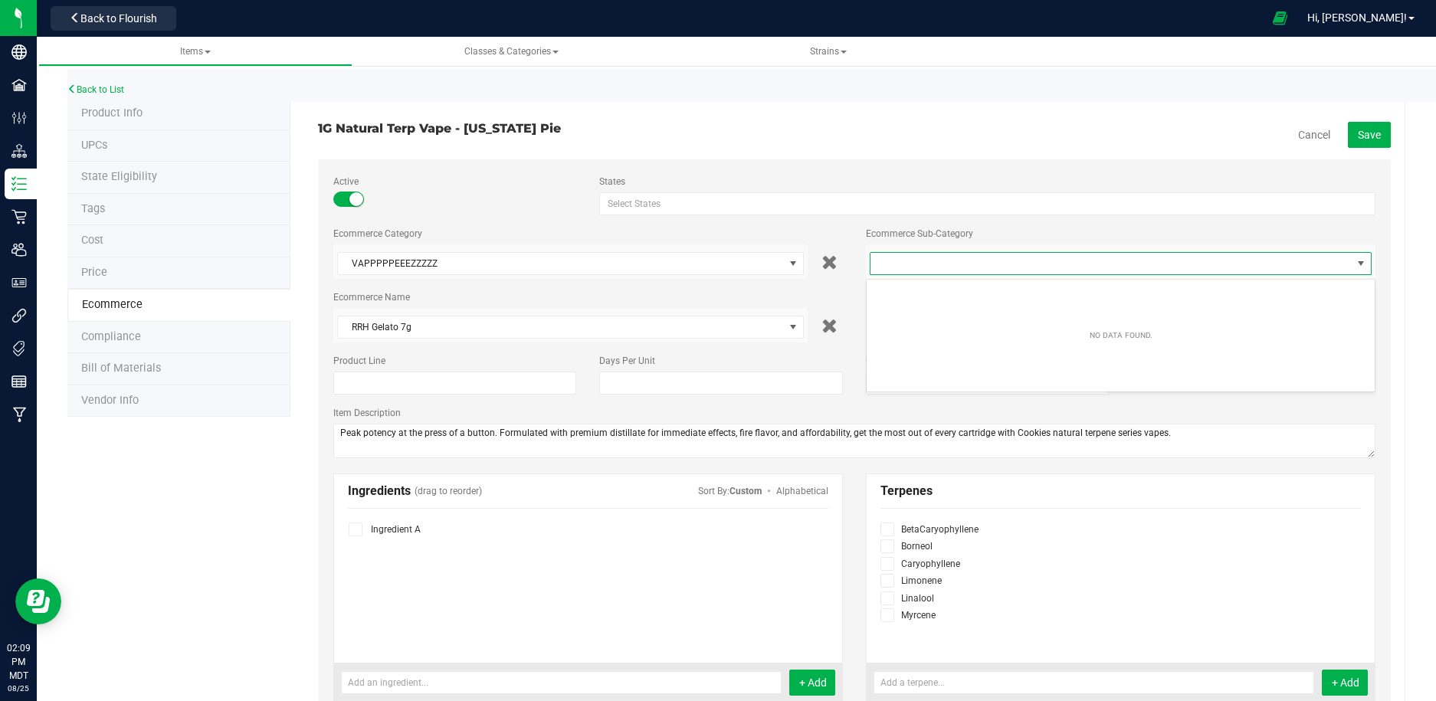
click at [983, 270] on span at bounding box center [1111, 263] width 481 height 21
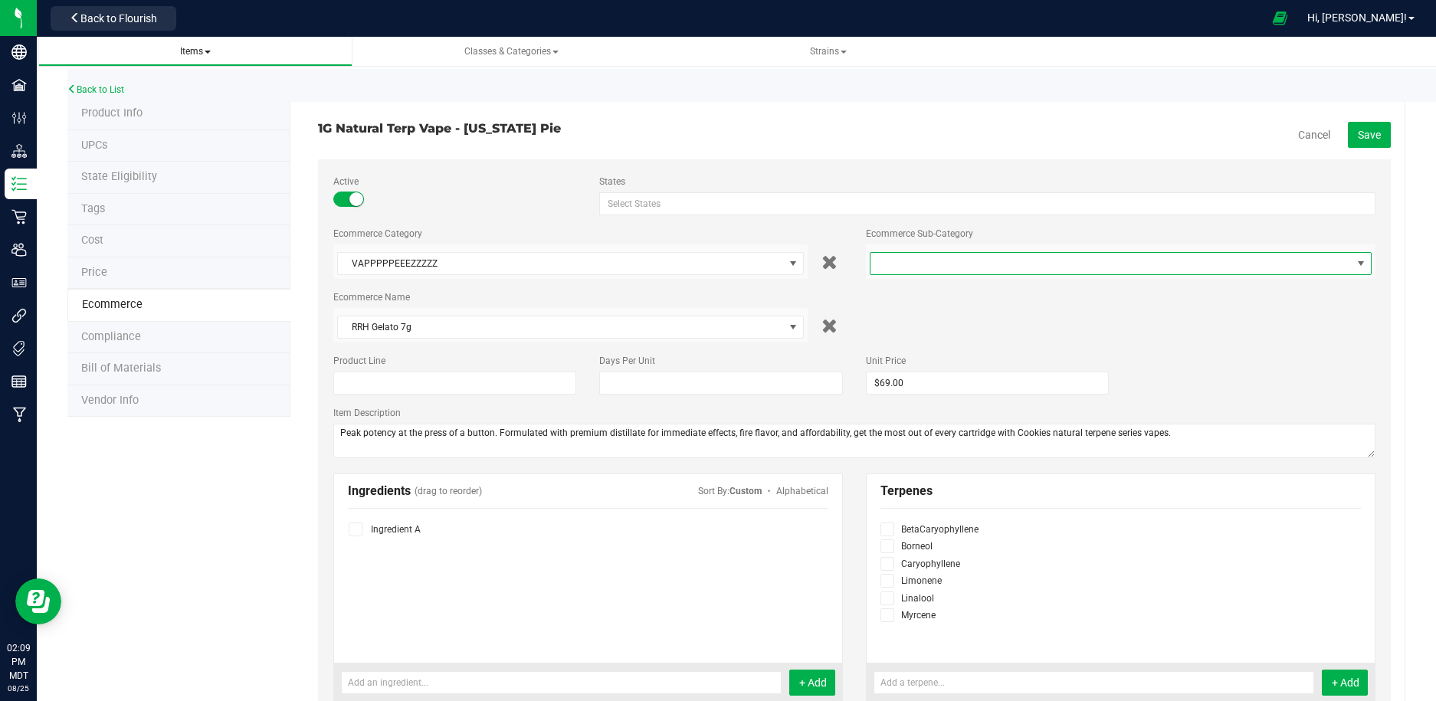
click at [208, 48] on span "Items" at bounding box center [195, 51] width 31 height 11
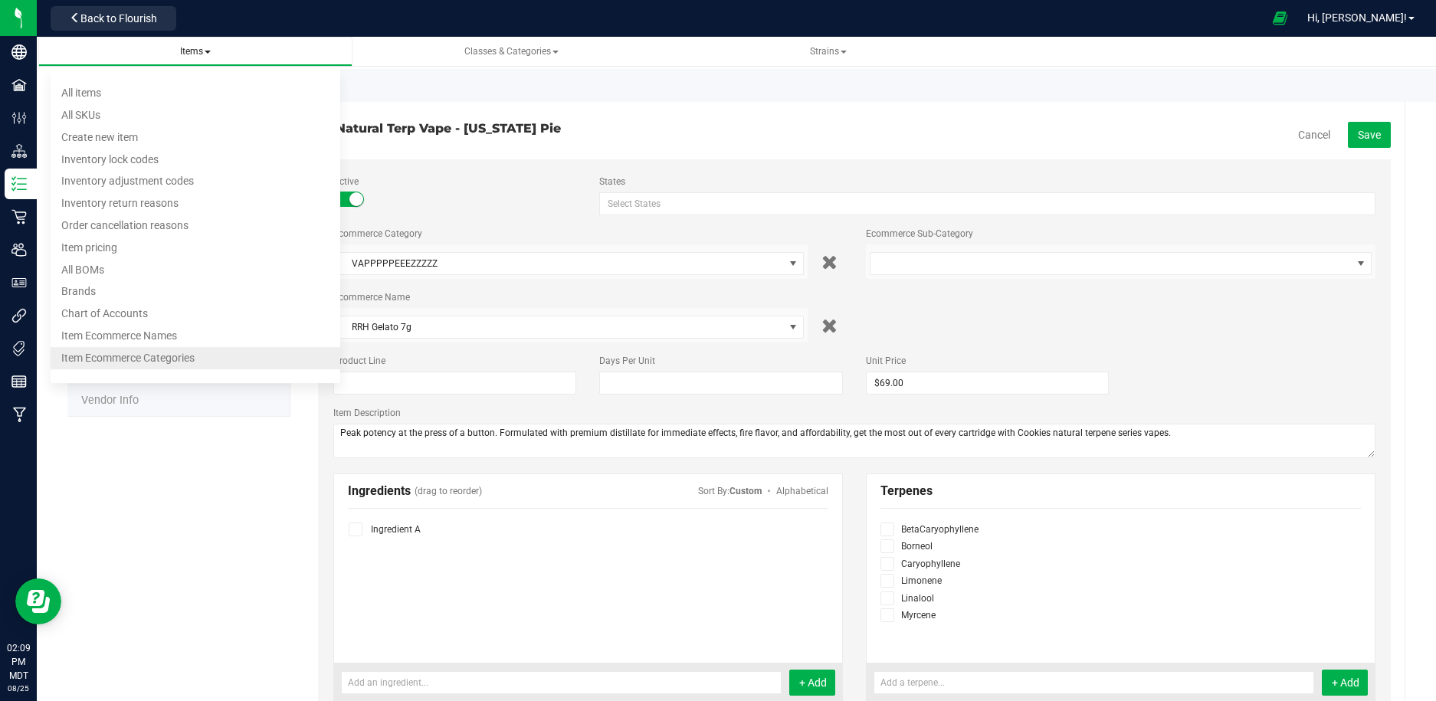
click at [188, 355] on span "Item Ecommerce Categories" at bounding box center [127, 358] width 133 height 12
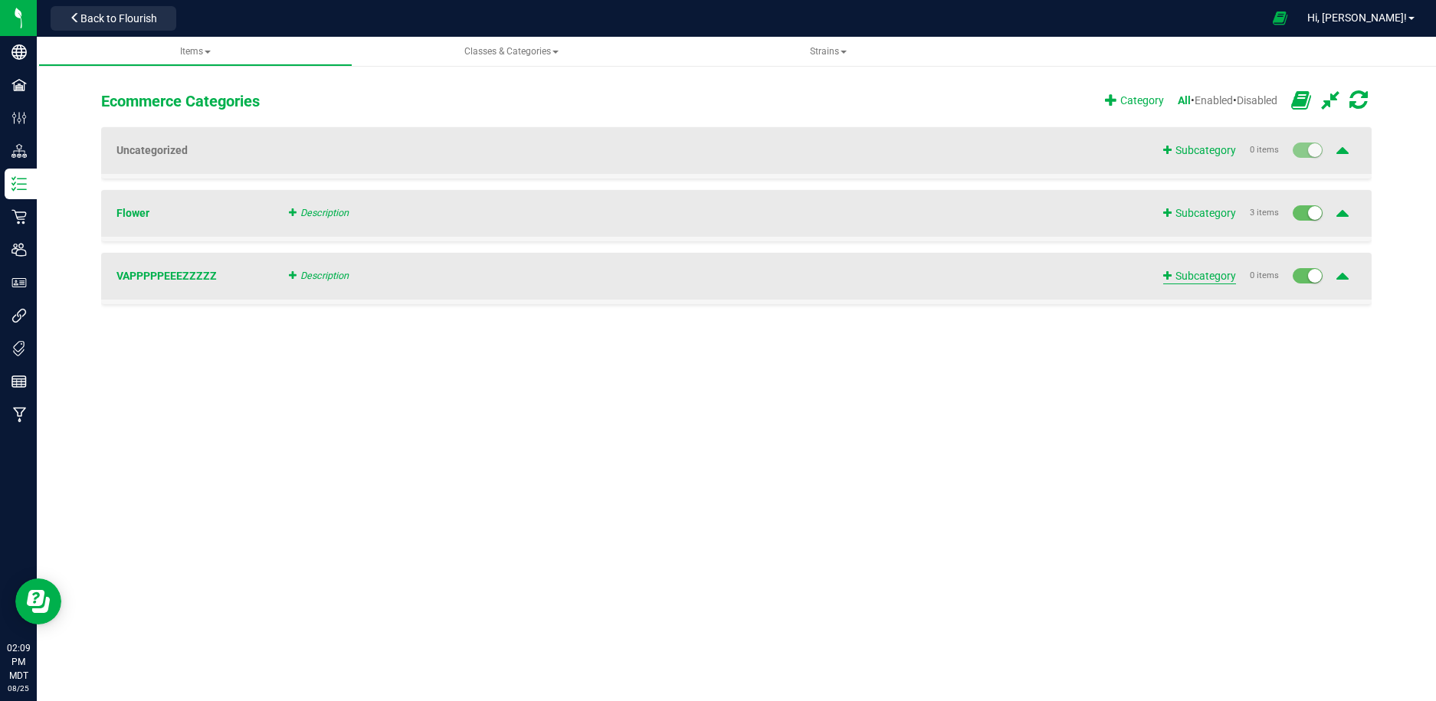
click at [1186, 276] on span "Subcategory" at bounding box center [1199, 276] width 73 height 16
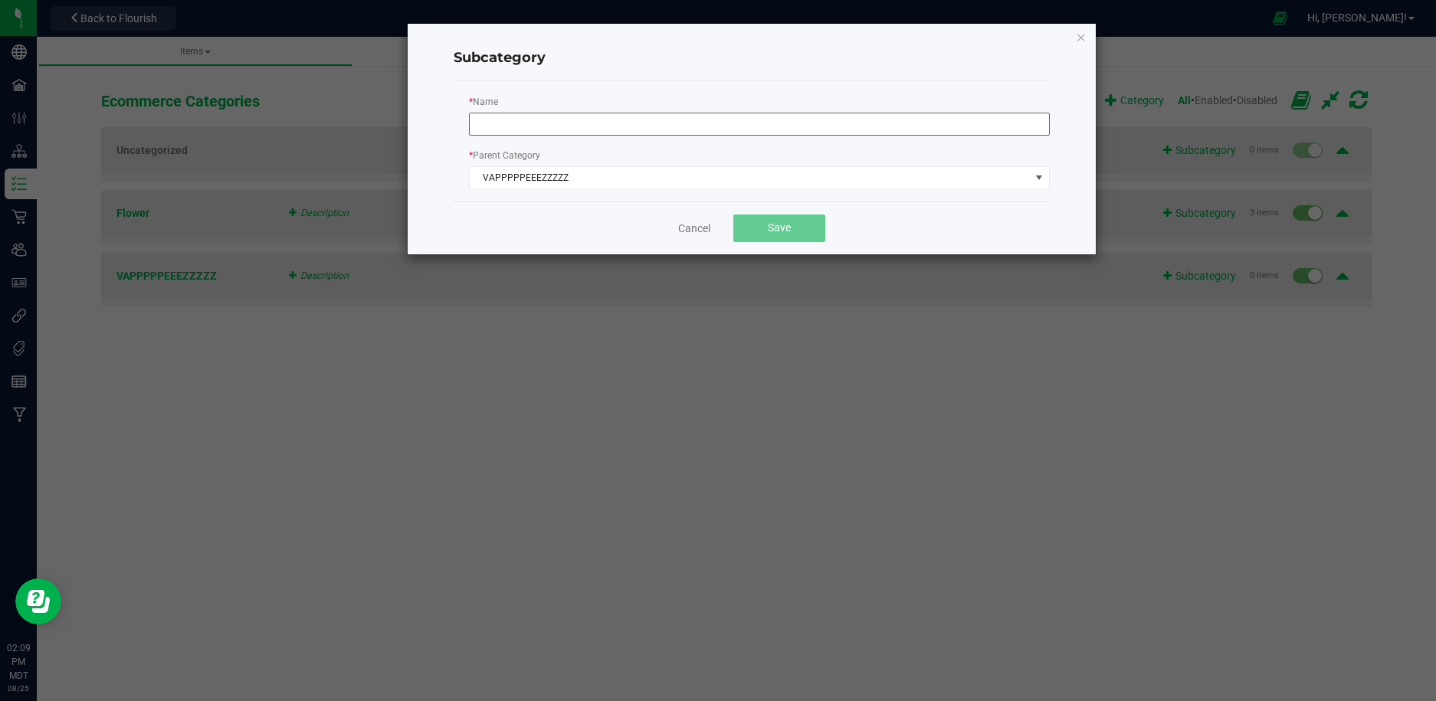
type input "V"
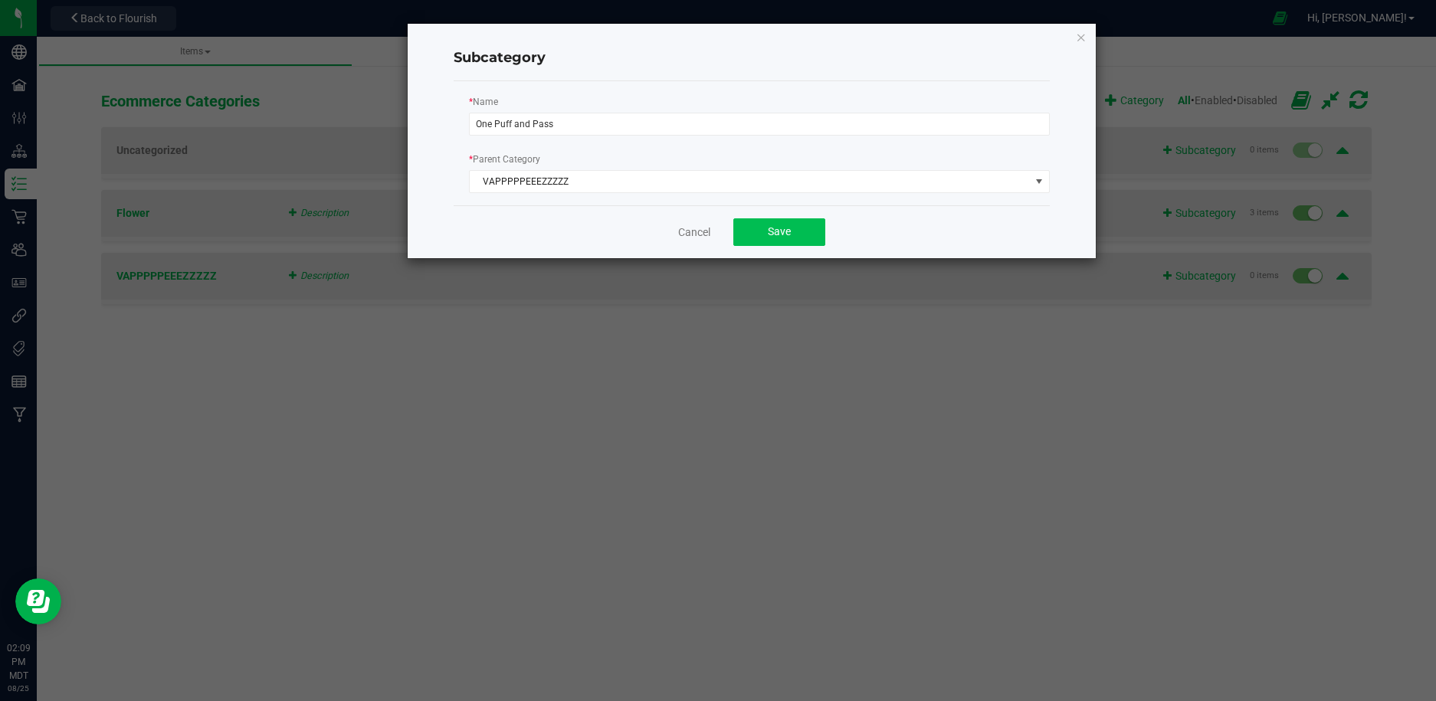
type input "One Puff and Pass"
click at [778, 235] on span "Save" at bounding box center [779, 231] width 23 height 12
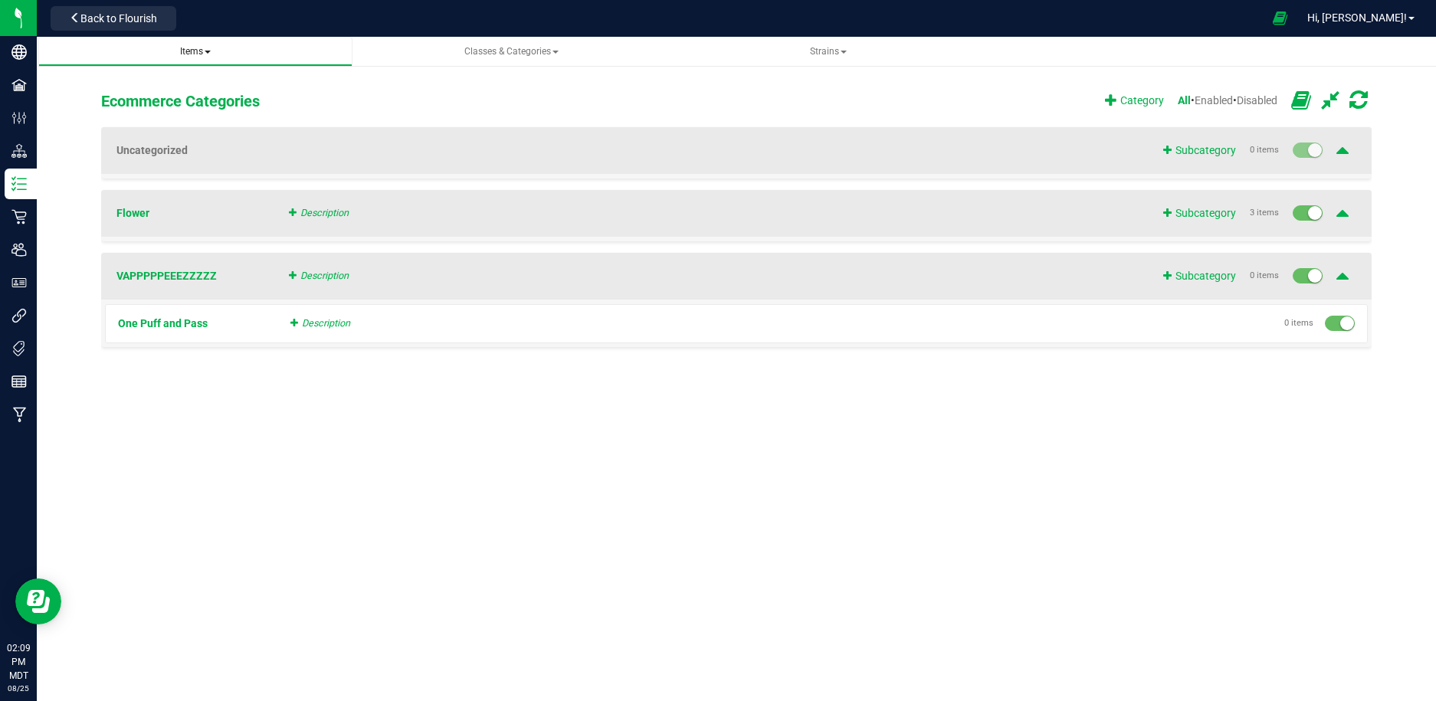
click at [199, 47] on span "Items" at bounding box center [195, 51] width 31 height 11
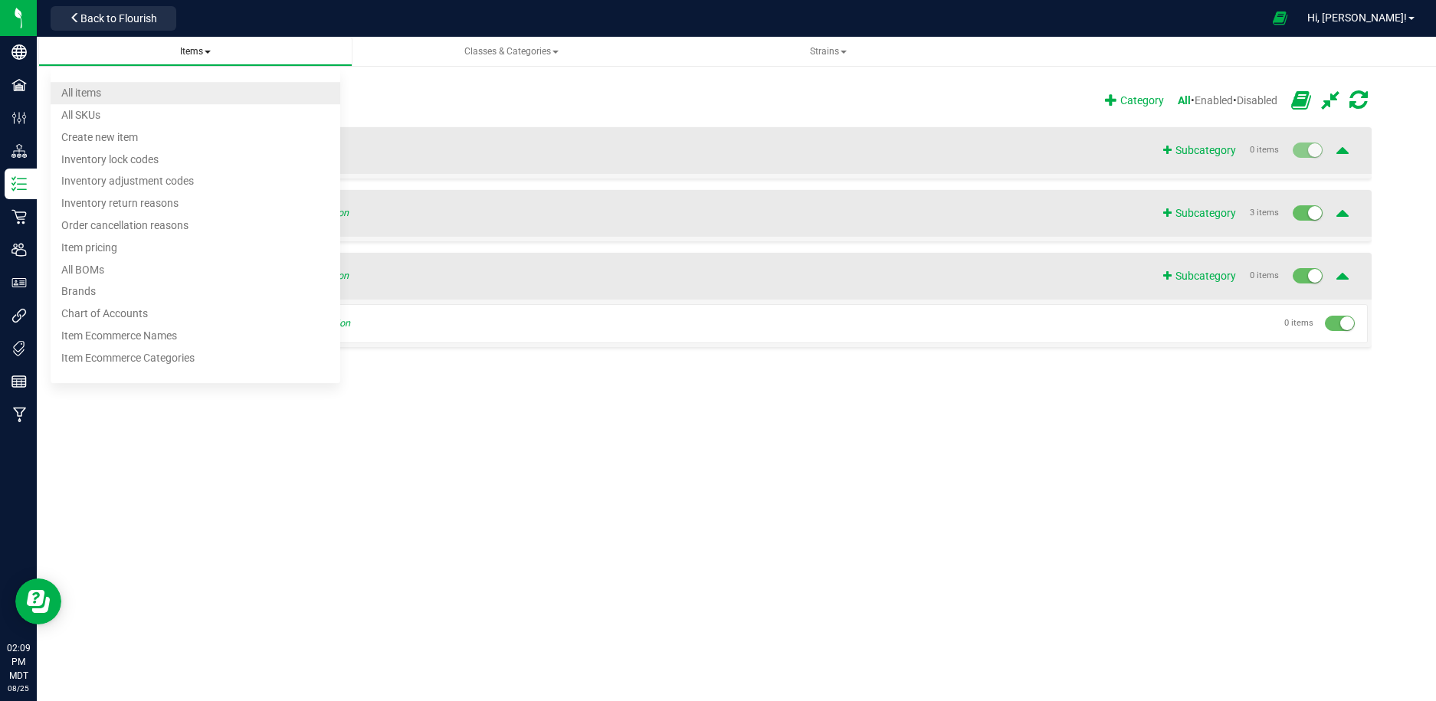
click at [121, 93] on li "All items" at bounding box center [196, 93] width 290 height 22
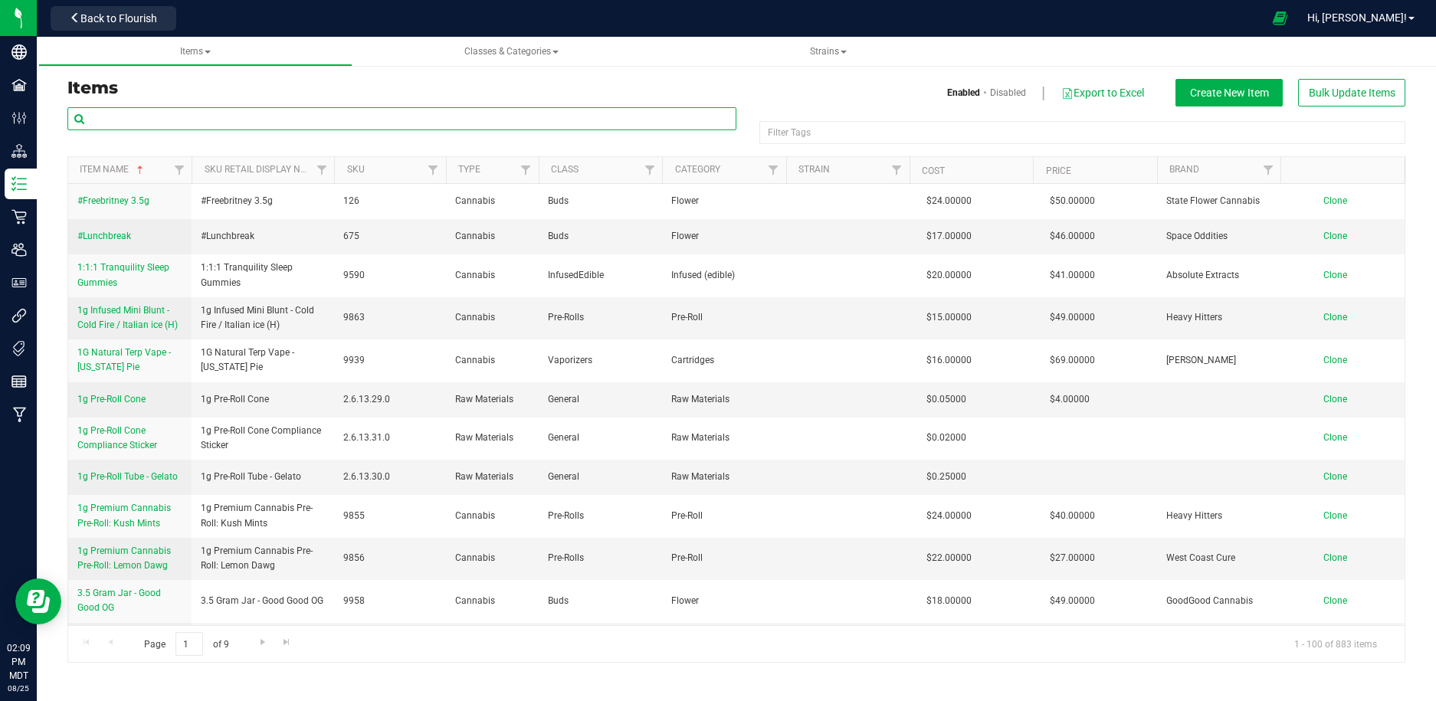
click at [214, 113] on input "text" at bounding box center [401, 118] width 669 height 23
paste input "ecommerce_sub_category_name"
type input "ecommerce_sub_category_name"
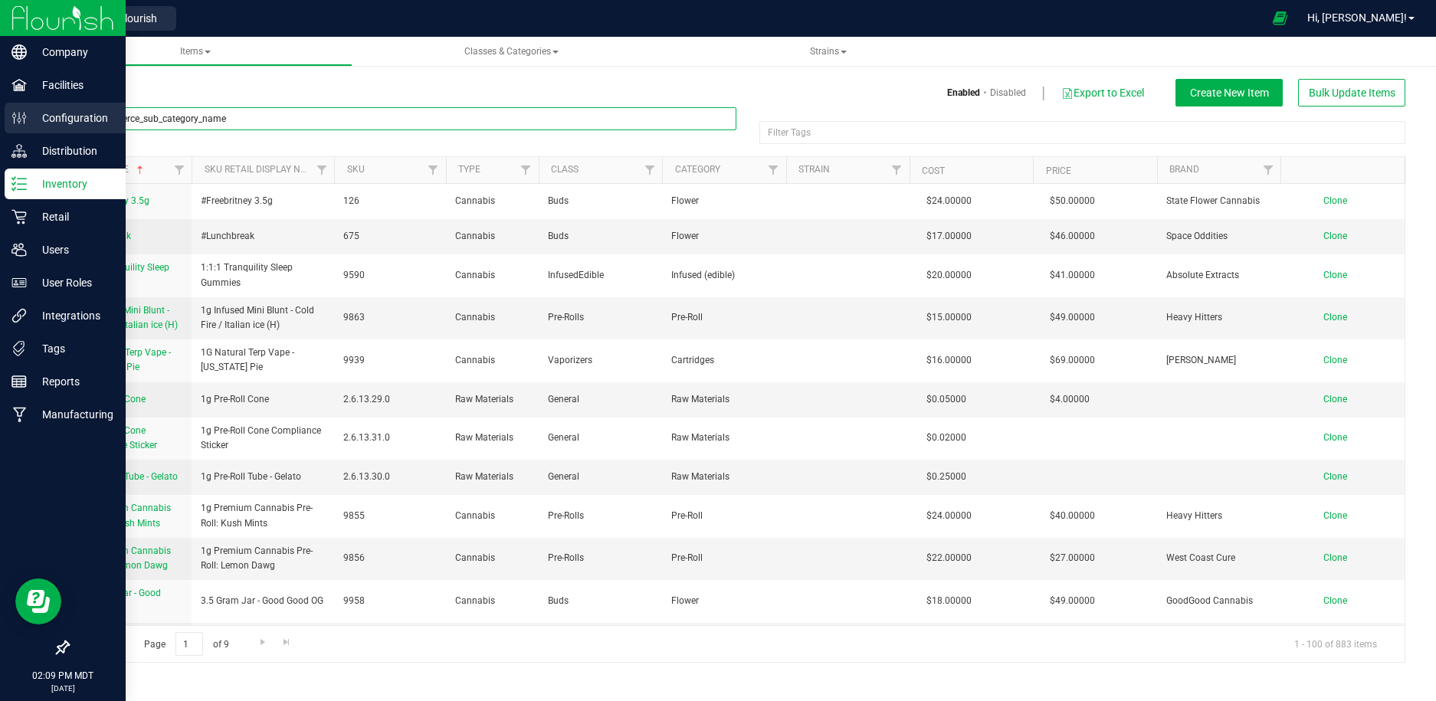
drag, startPoint x: 267, startPoint y: 126, endPoint x: 13, endPoint y: 108, distance: 254.3
click at [13, 108] on div "Company Facilities Configuration Distribution Inventory Retail Users User Roles…" at bounding box center [718, 350] width 1436 height 701
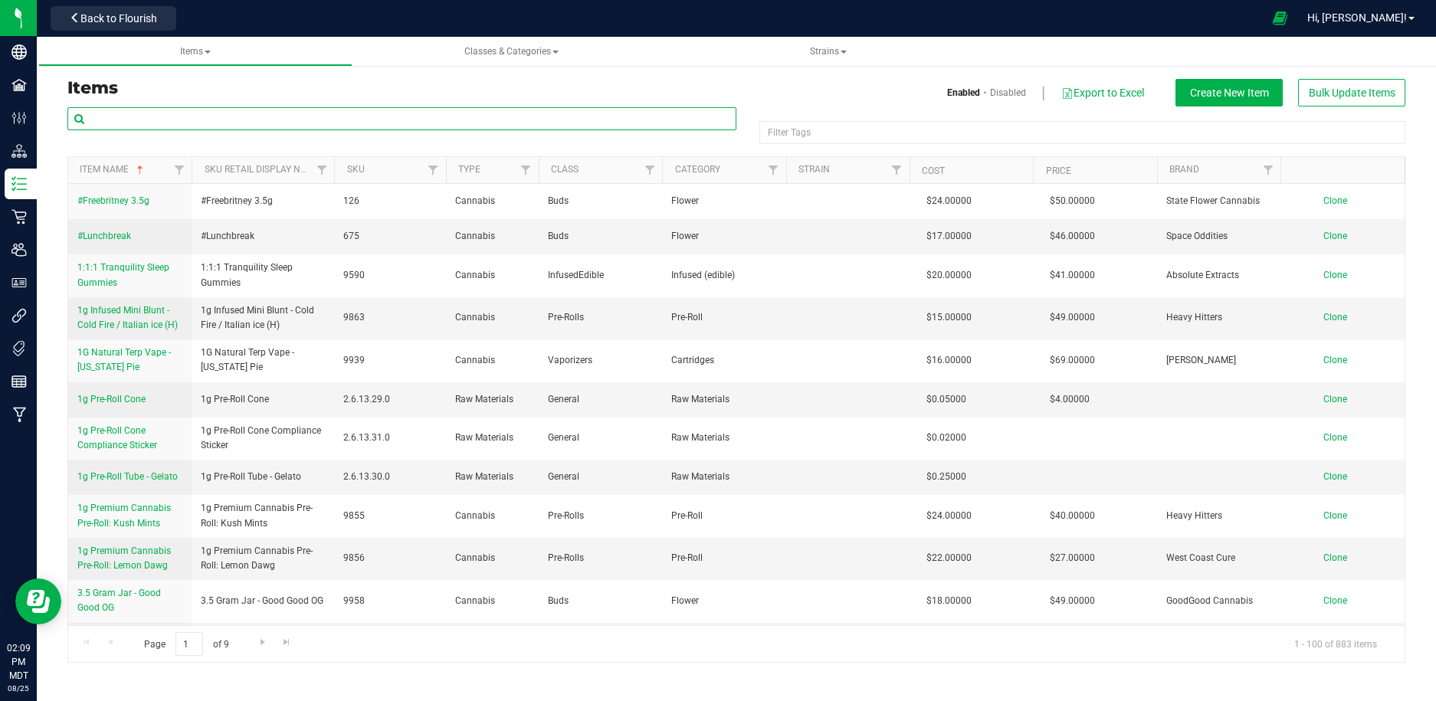
paste input "9939"
type input "9939"
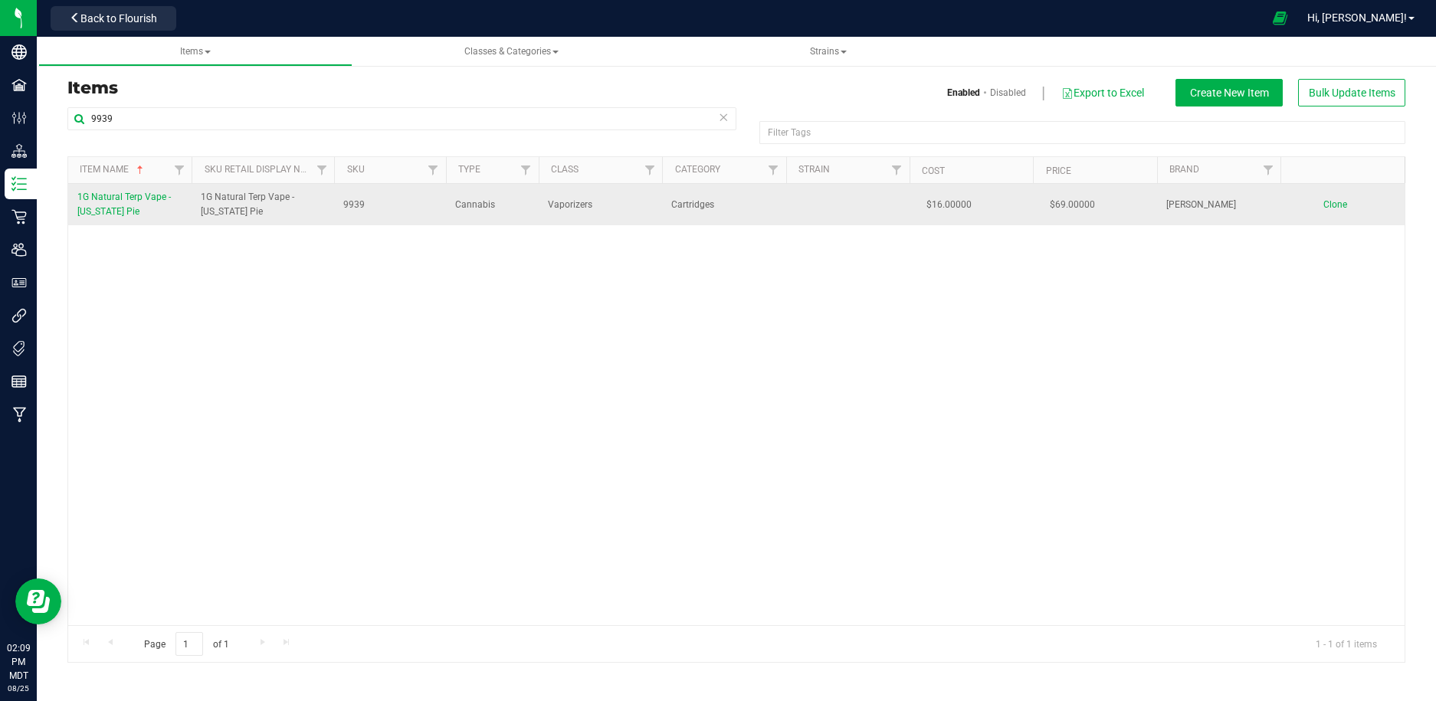
click at [113, 195] on span "1G Natural Terp Vape - [US_STATE] Pie" at bounding box center [124, 204] width 94 height 25
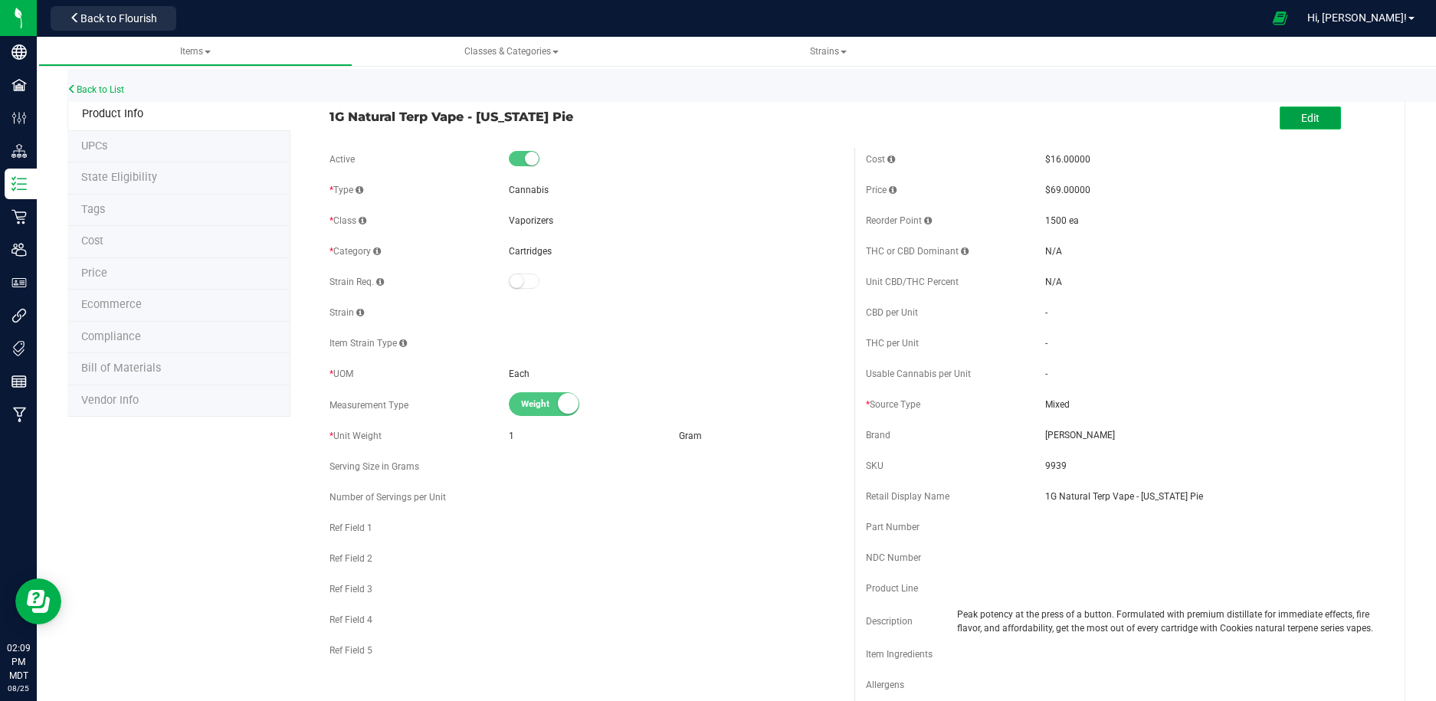
click at [1295, 112] on button "Edit" at bounding box center [1310, 118] width 61 height 23
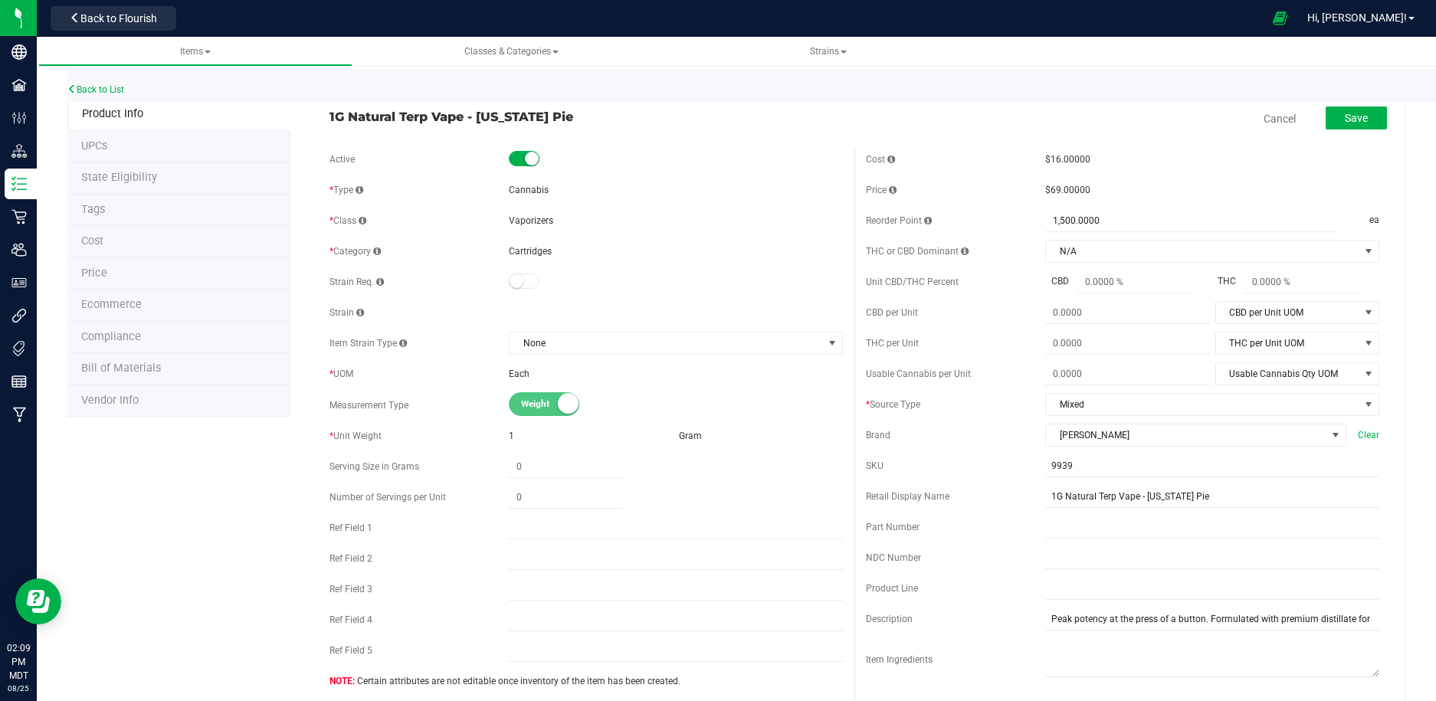
click at [131, 298] on span "Ecommerce" at bounding box center [111, 304] width 61 height 13
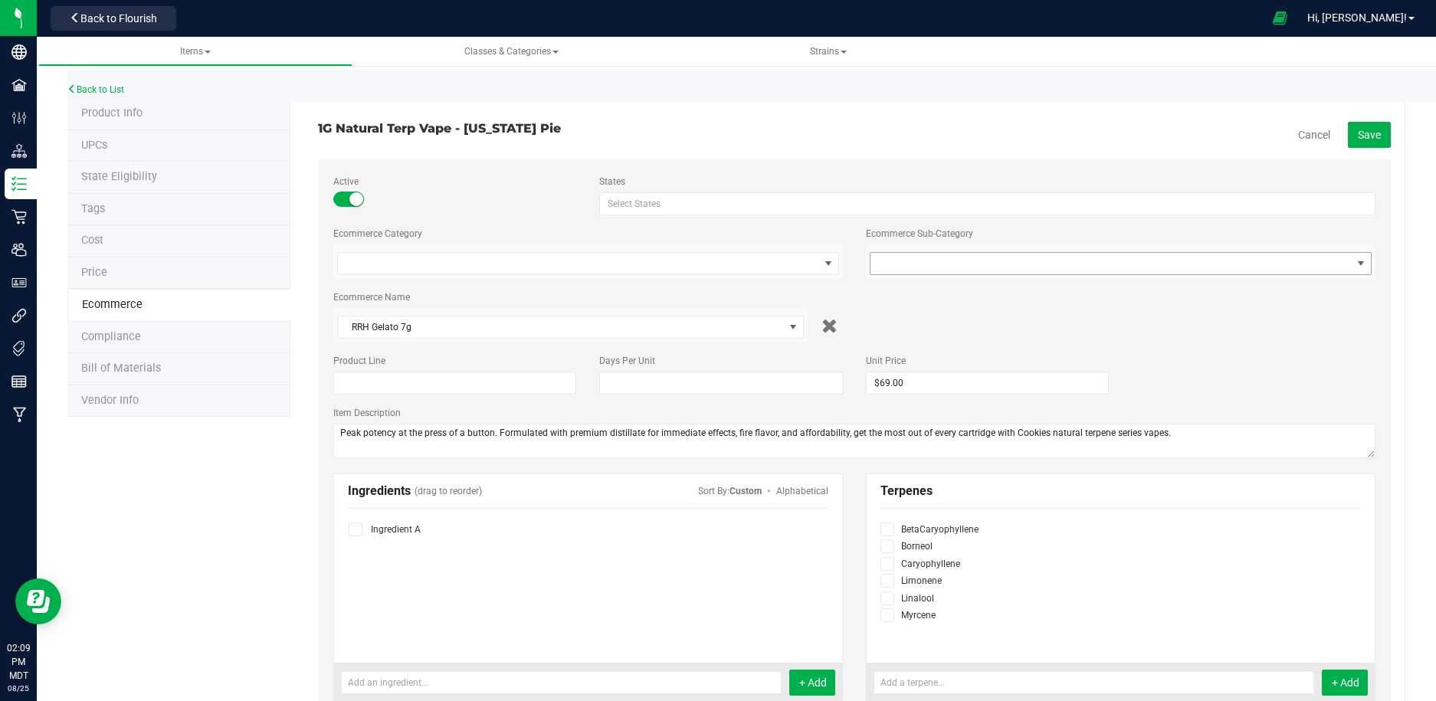
scroll to position [43, 0]
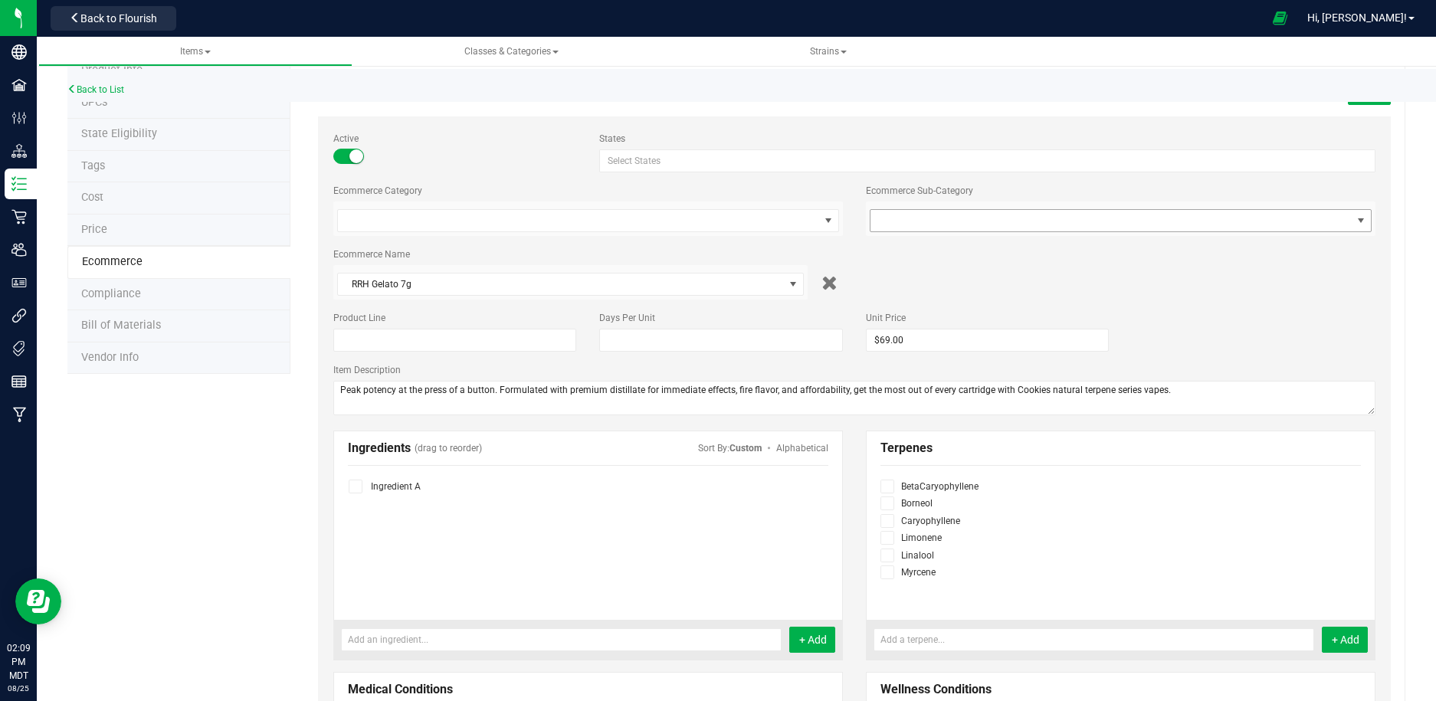
click at [1285, 215] on span at bounding box center [1111, 220] width 481 height 21
click at [1198, 248] on li "One Puff and Pass" at bounding box center [1121, 250] width 508 height 23
click at [774, 218] on span at bounding box center [578, 220] width 481 height 21
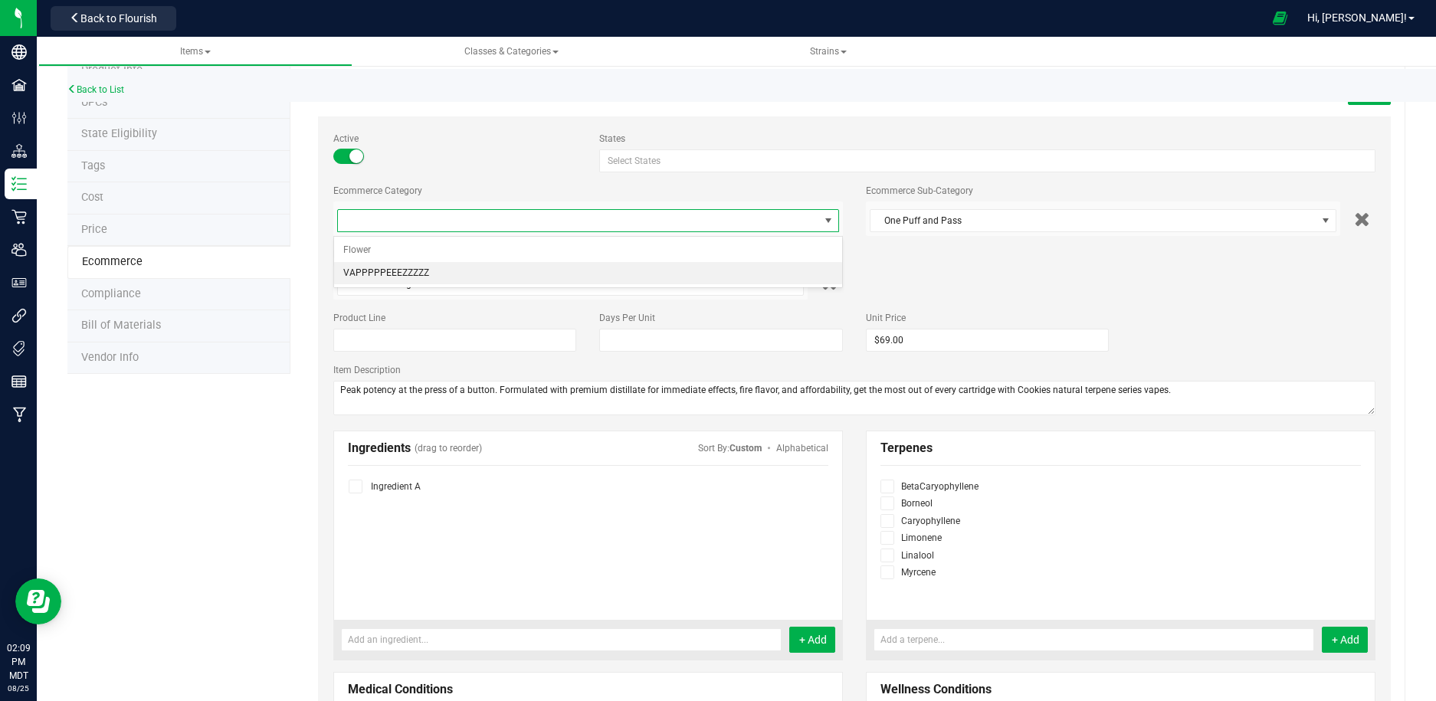
click at [716, 273] on li "VAPPPPPEEEZZZZZ" at bounding box center [588, 273] width 508 height 23
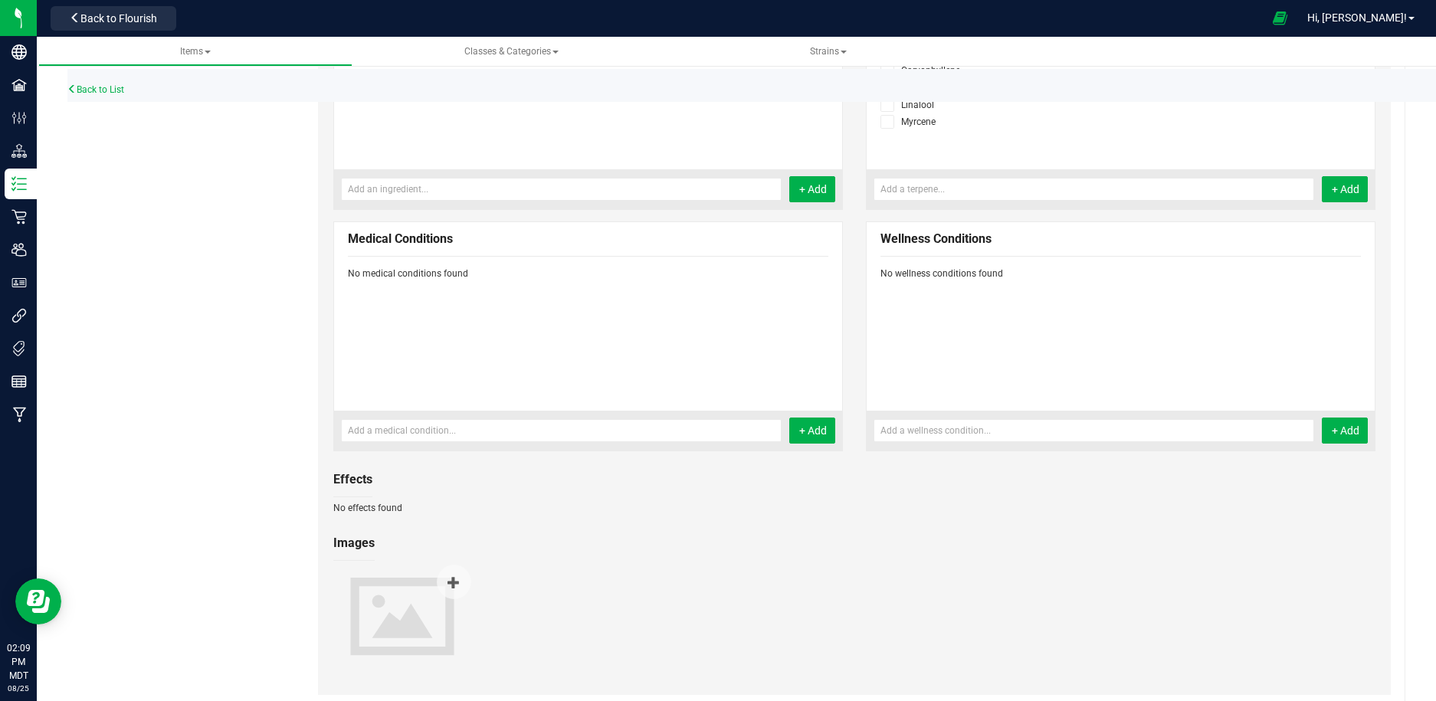
scroll to position [575, 0]
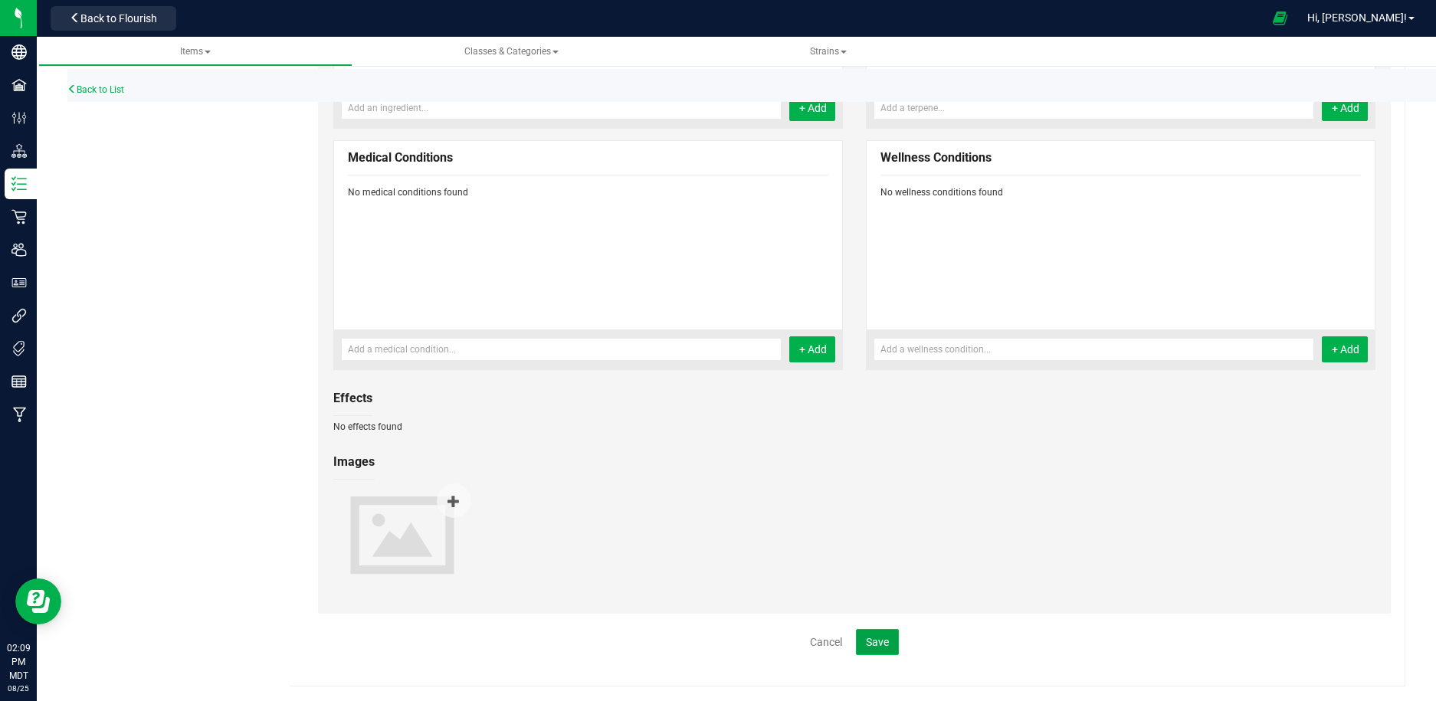
click at [873, 645] on span "Save" at bounding box center [877, 642] width 23 height 12
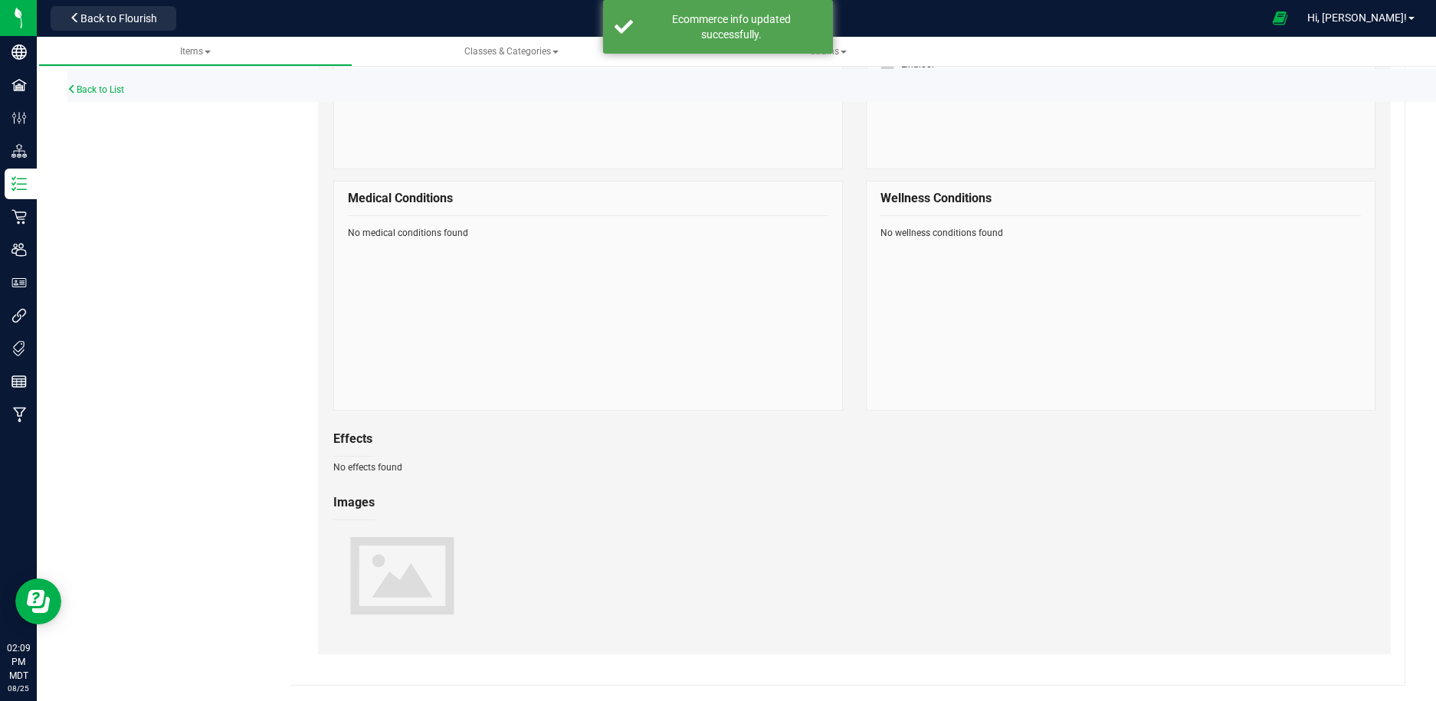
scroll to position [533, 0]
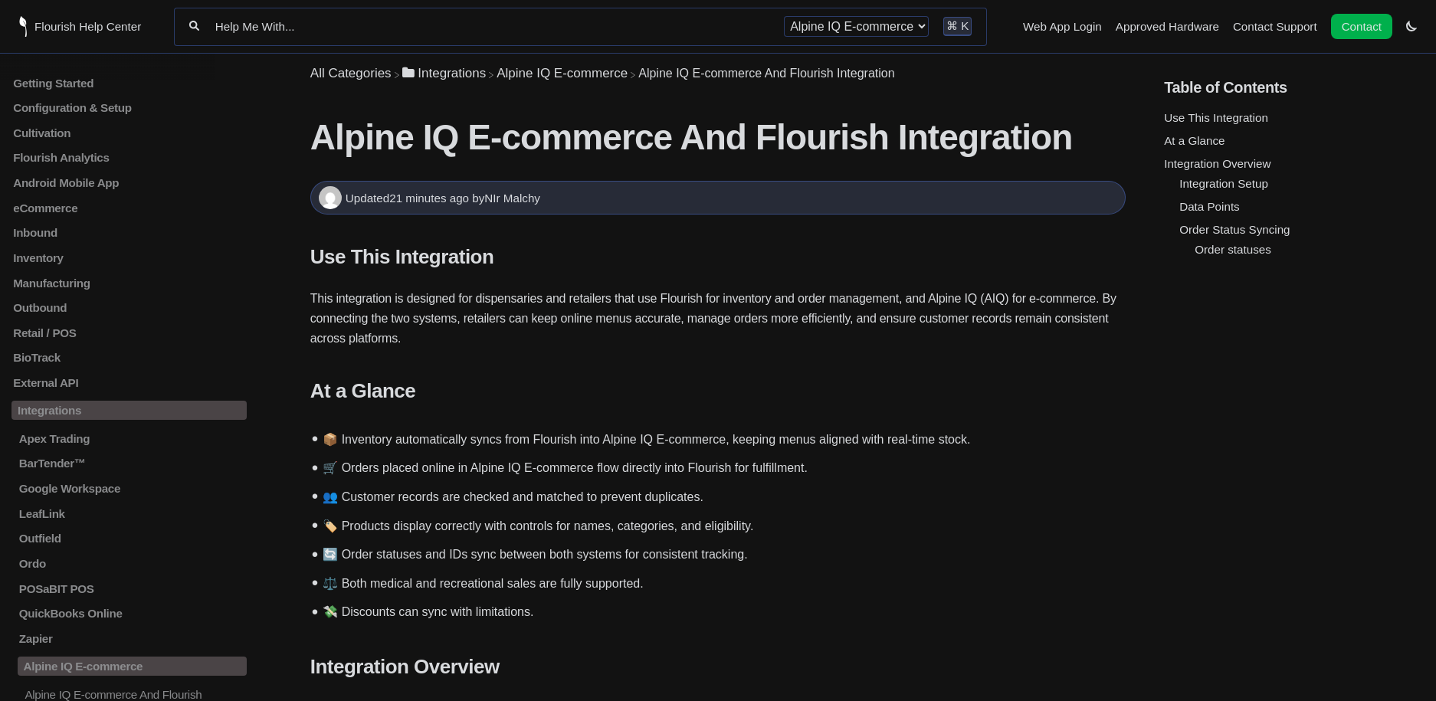
click at [392, 28] on input "Help Me With..." at bounding box center [492, 26] width 556 height 15
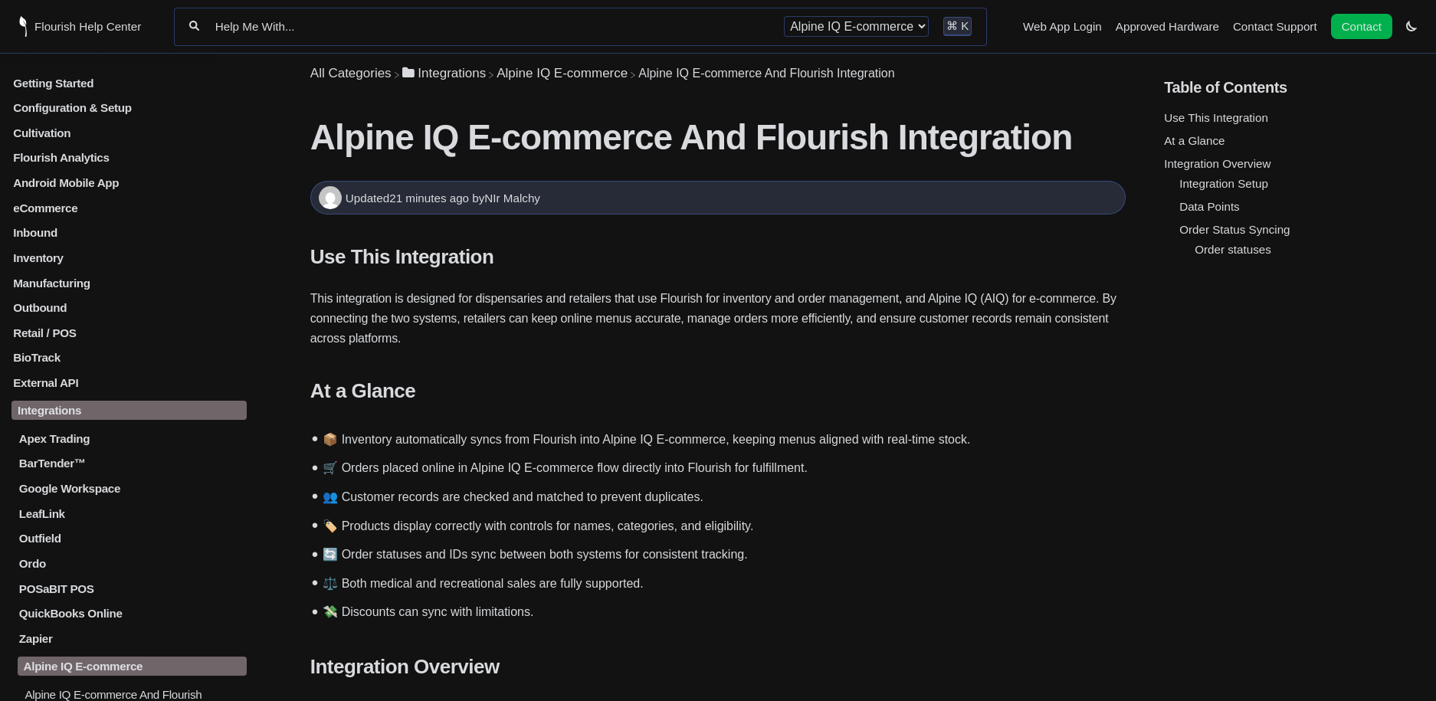
click at [69, 209] on p "eCommerce" at bounding box center [128, 207] width 235 height 13
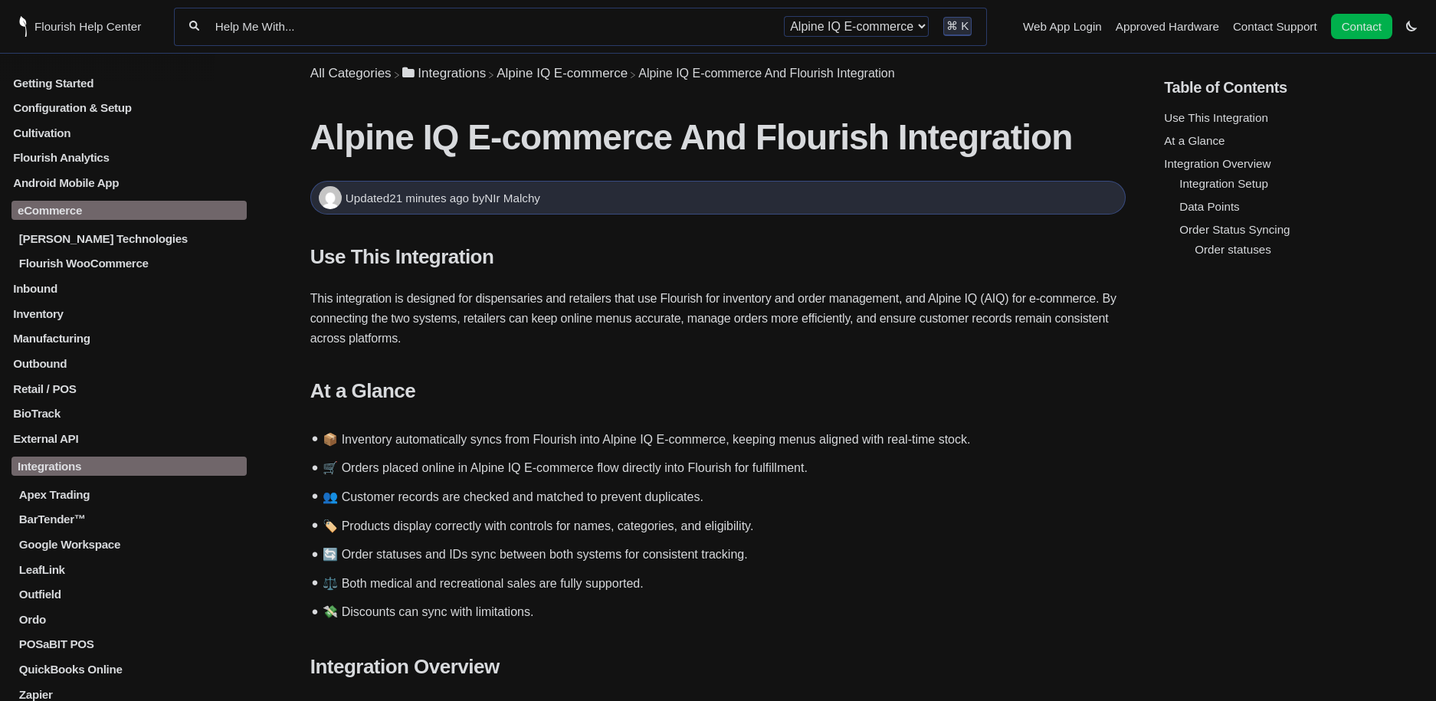
click at [53, 314] on p "Inventory" at bounding box center [128, 313] width 235 height 13
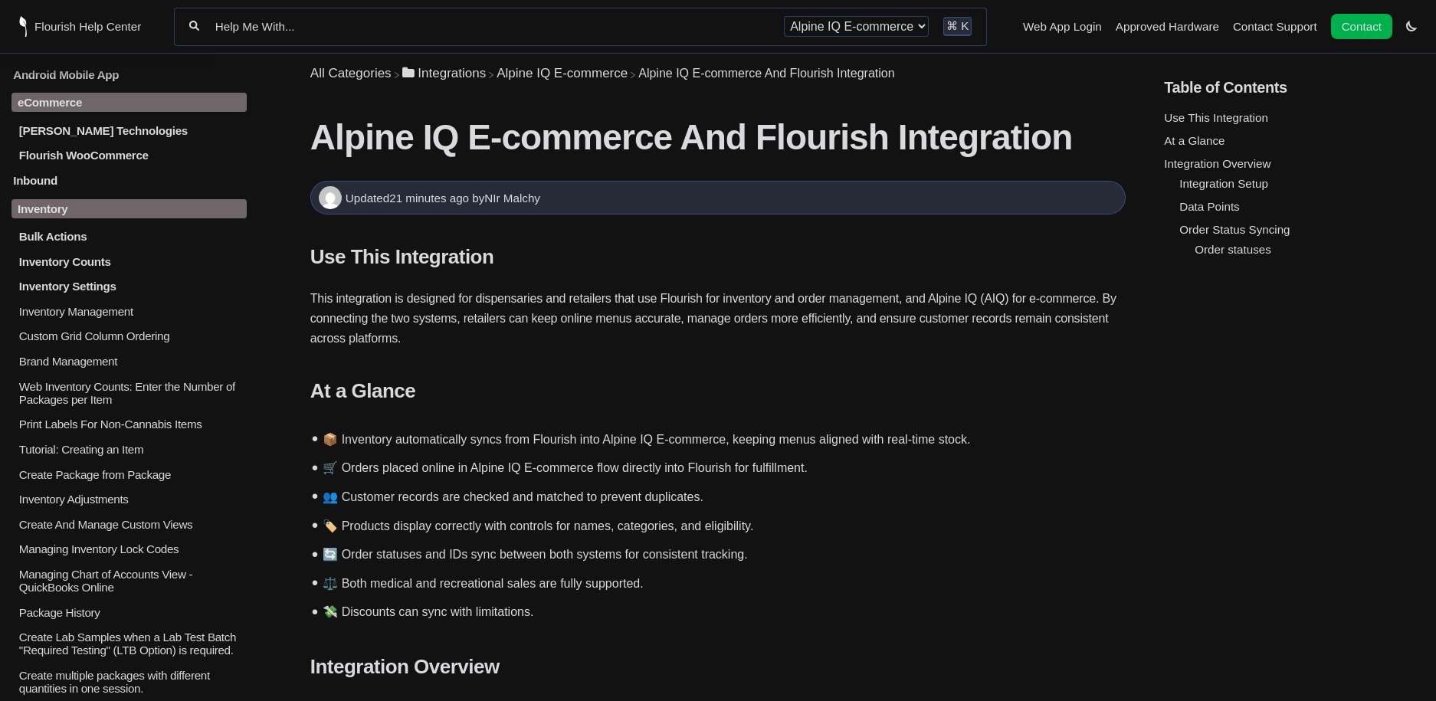
scroll to position [117, 0]
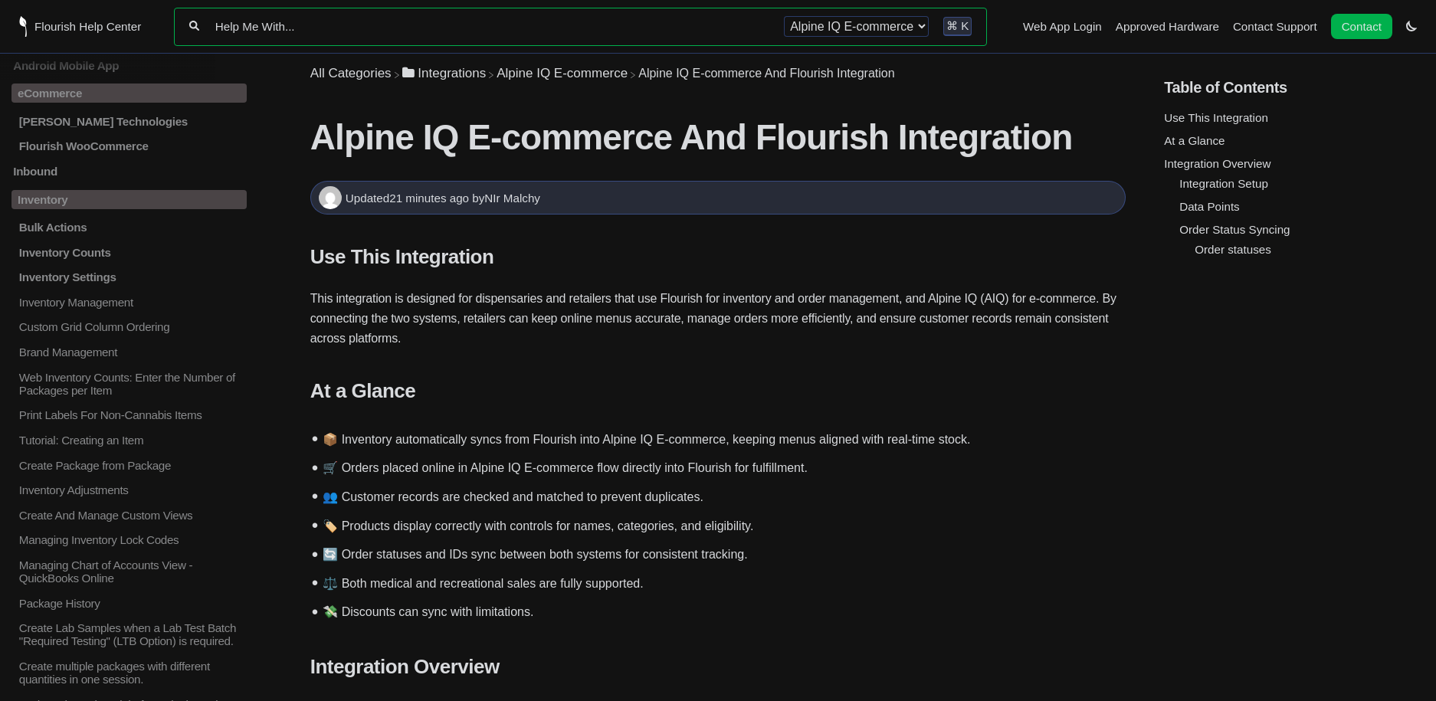
click at [418, 28] on input "Help Me With..." at bounding box center [492, 26] width 556 height 15
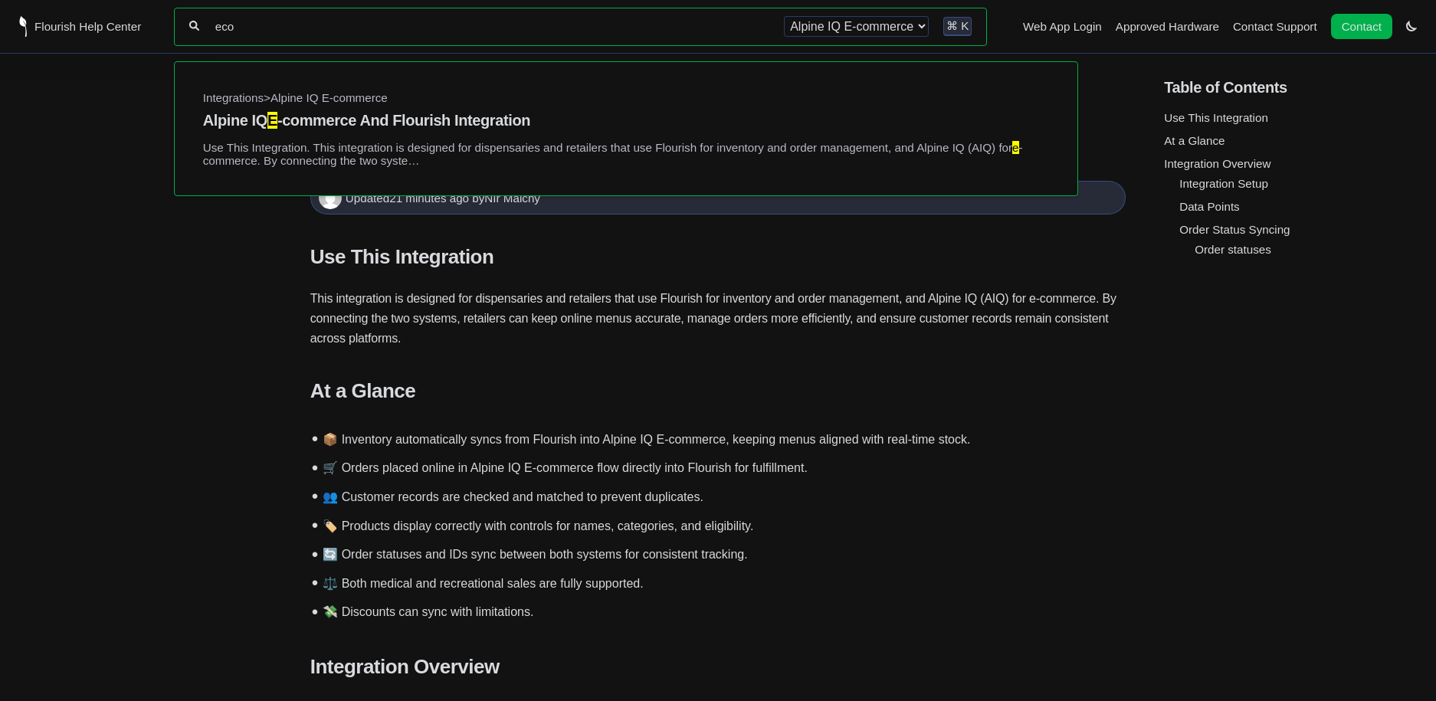
scroll to position [0, 0]
type input "ecommerce subcategory"
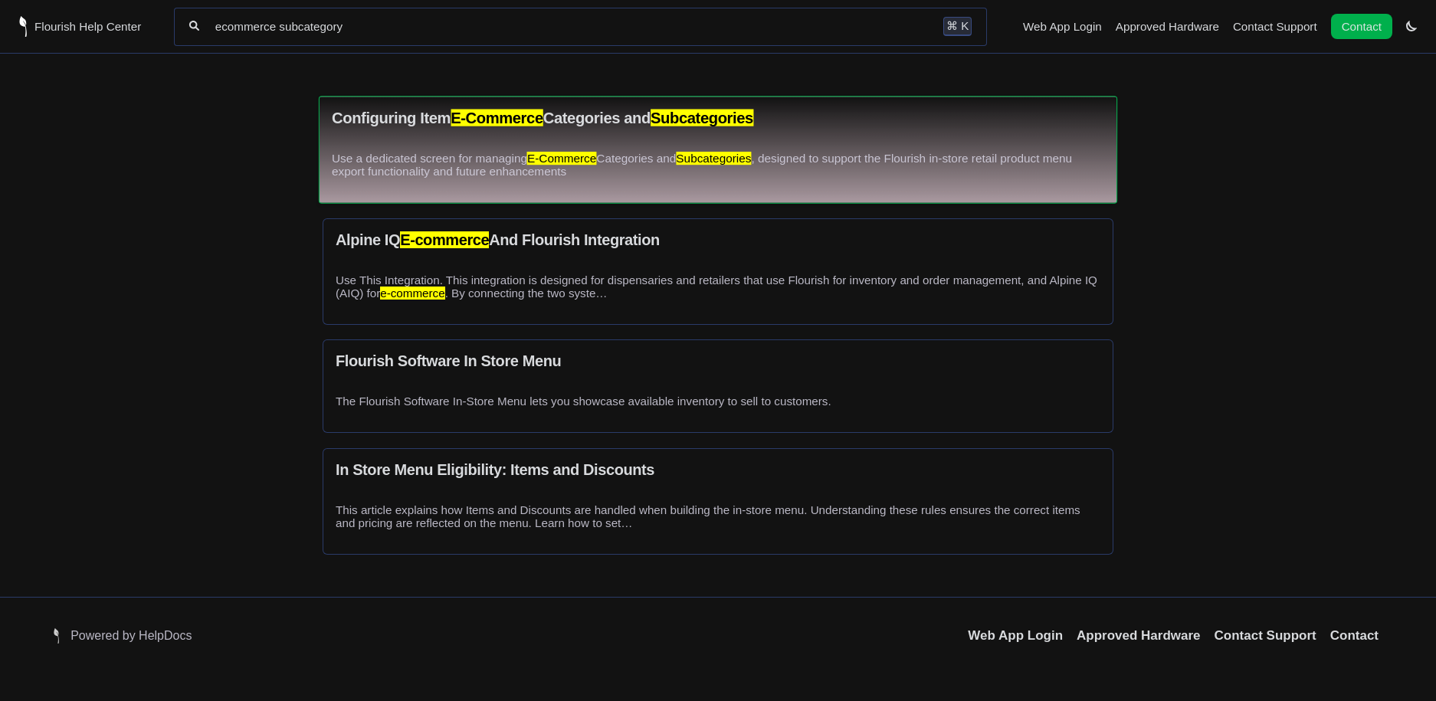
click at [583, 139] on div "Configuring Item E-Commerce Categories and Subcategories Use a dedicated screen…" at bounding box center [718, 149] width 799 height 107
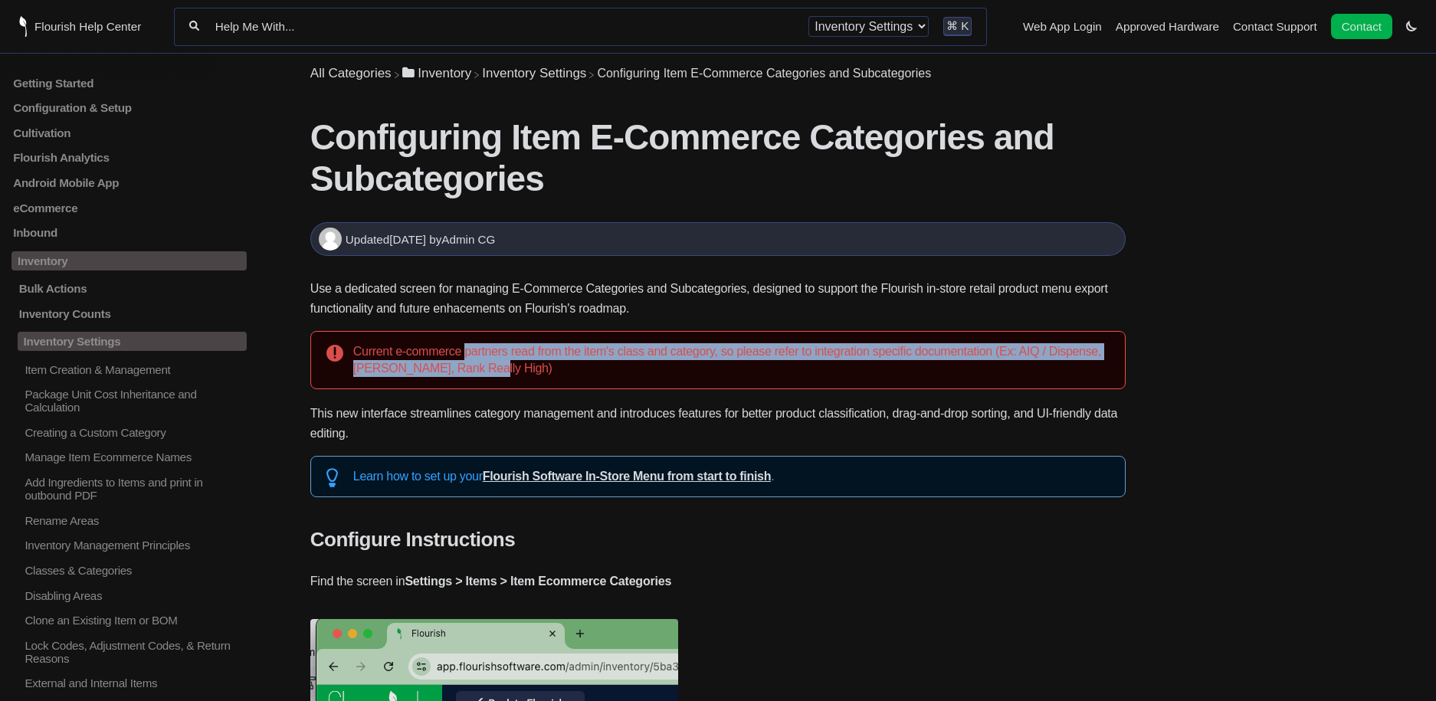
drag, startPoint x: 469, startPoint y: 349, endPoint x: 581, endPoint y: 366, distance: 113.3
click at [581, 366] on div "Current e-commerce partners read from the item's class and category, so please …" at bounding box center [717, 360] width 815 height 58
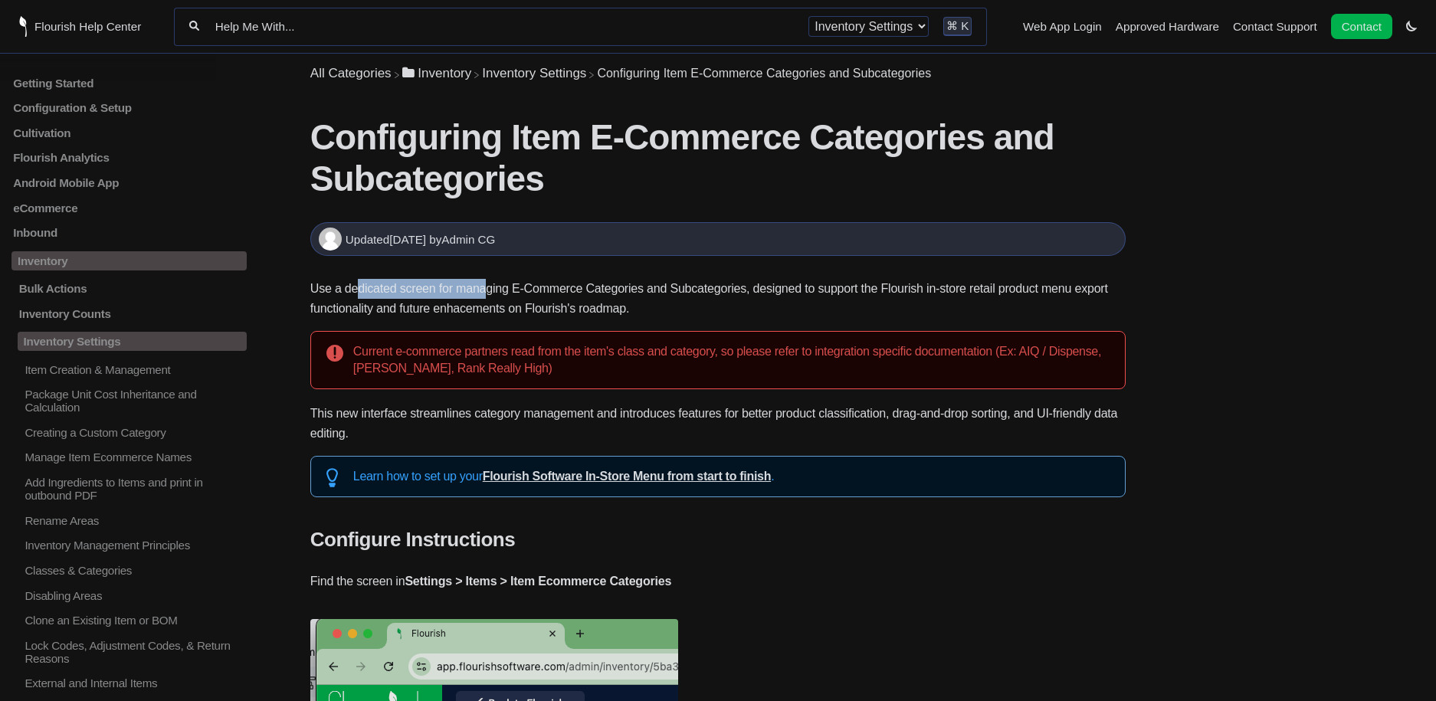
drag, startPoint x: 358, startPoint y: 290, endPoint x: 487, endPoint y: 295, distance: 129.6
click at [487, 295] on p "Use a dedicated screen for managing E-Commerce Categories and Subcategories, de…" at bounding box center [717, 299] width 815 height 40
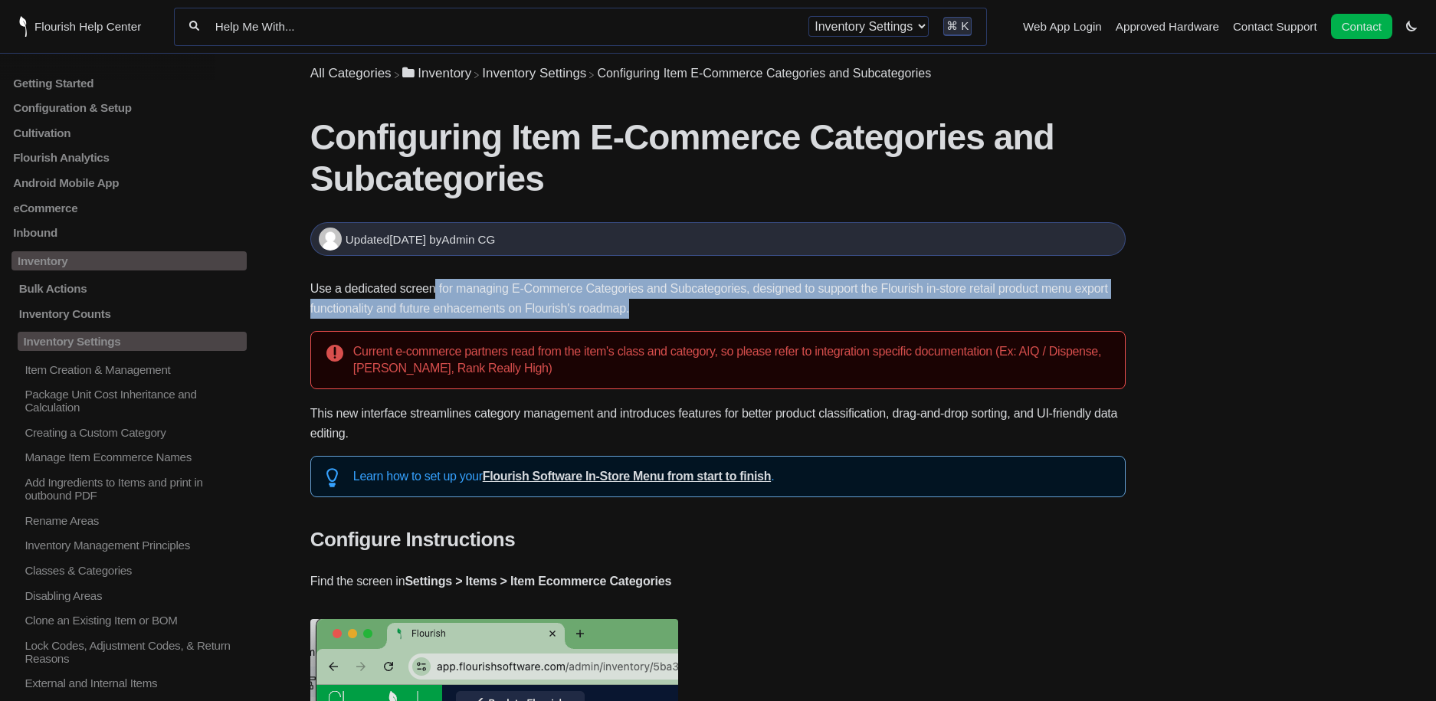
drag, startPoint x: 437, startPoint y: 287, endPoint x: 704, endPoint y: 307, distance: 267.5
click at [704, 307] on p "Use a dedicated screen for managing E-Commerce Categories and Subcategories, de…" at bounding box center [717, 299] width 815 height 40
drag, startPoint x: 704, startPoint y: 307, endPoint x: 646, endPoint y: 286, distance: 61.4
click at [646, 286] on p "Use a dedicated screen for managing E-Commerce Categories and Subcategories, de…" at bounding box center [717, 299] width 815 height 40
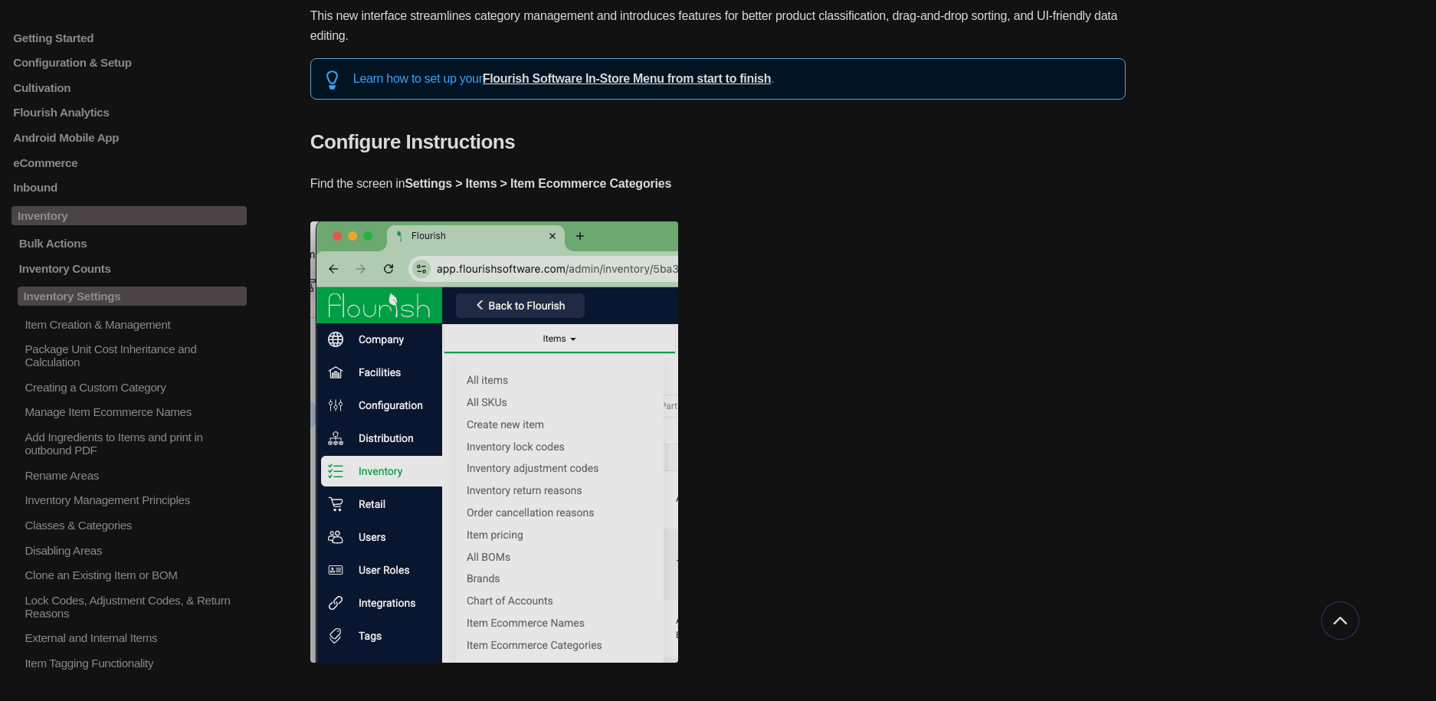
scroll to position [402, 0]
